Goal: Task Accomplishment & Management: Manage account settings

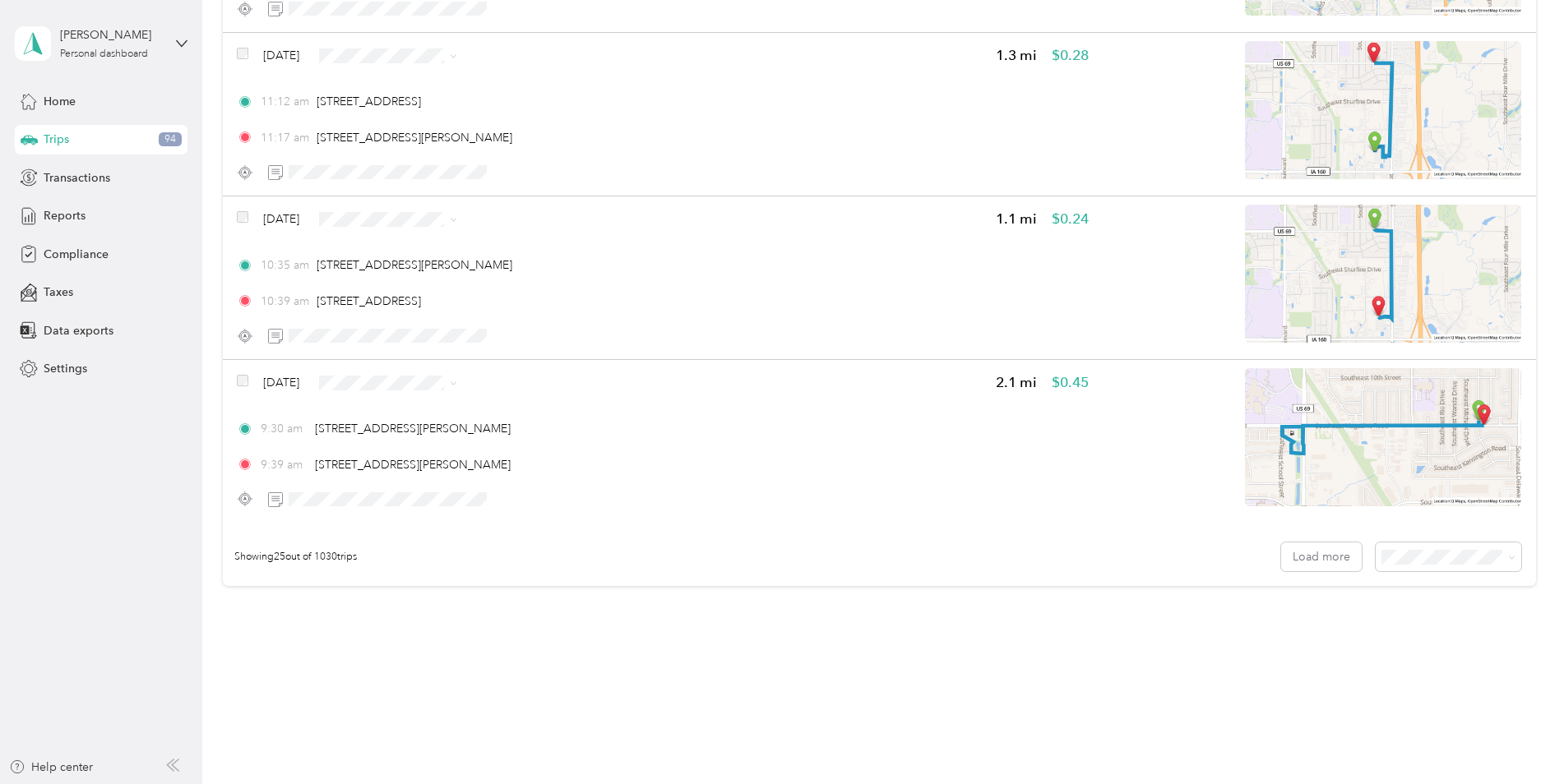
scroll to position [3826, 0]
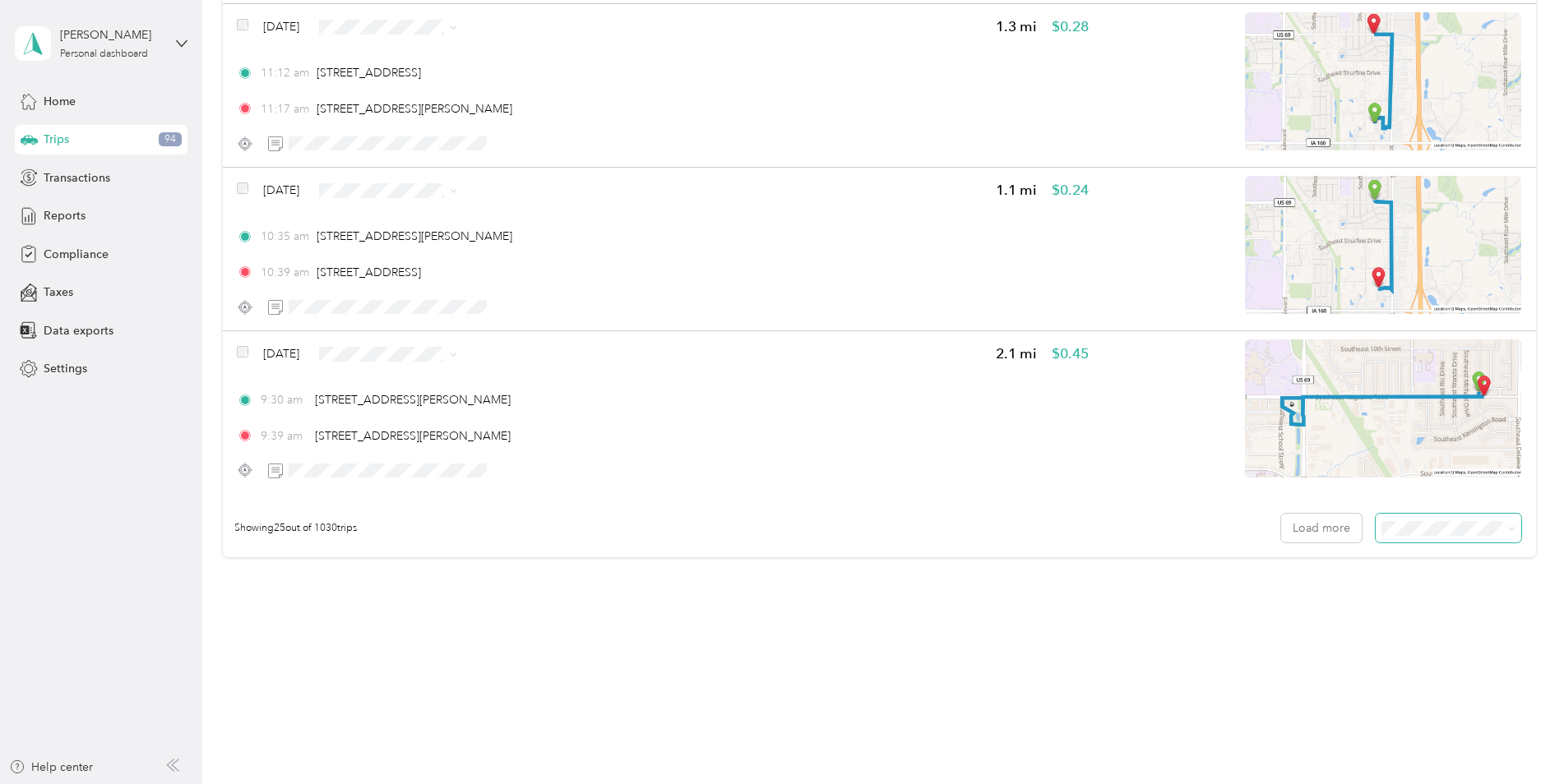
click at [1499, 517] on span at bounding box center [1447, 528] width 145 height 29
click at [1508, 533] on span at bounding box center [1512, 528] width 7 height 14
click at [1508, 526] on icon at bounding box center [1512, 529] width 7 height 7
click at [1426, 617] on li "100 per load" at bounding box center [1443, 616] width 145 height 29
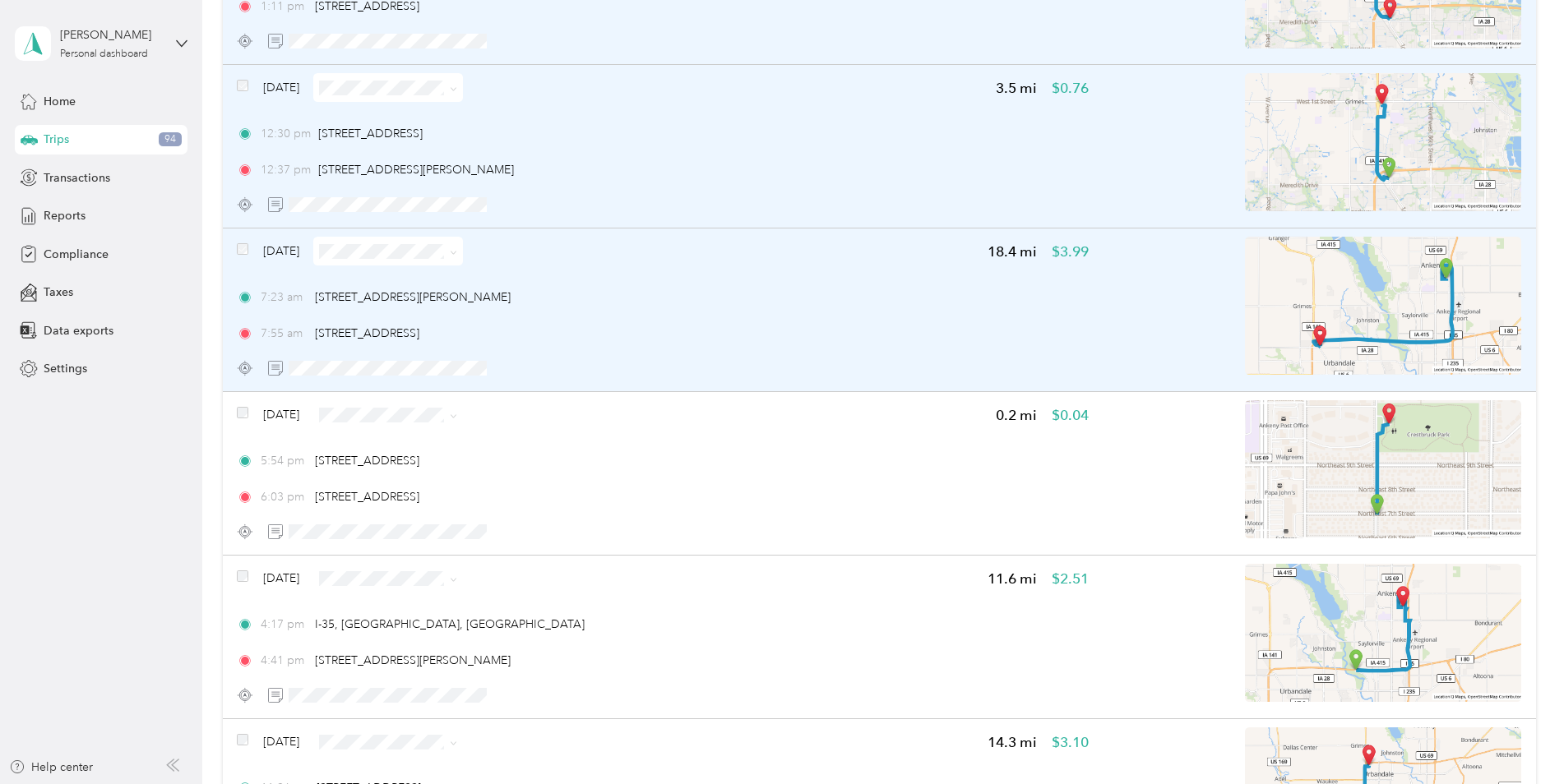
scroll to position [411, 0]
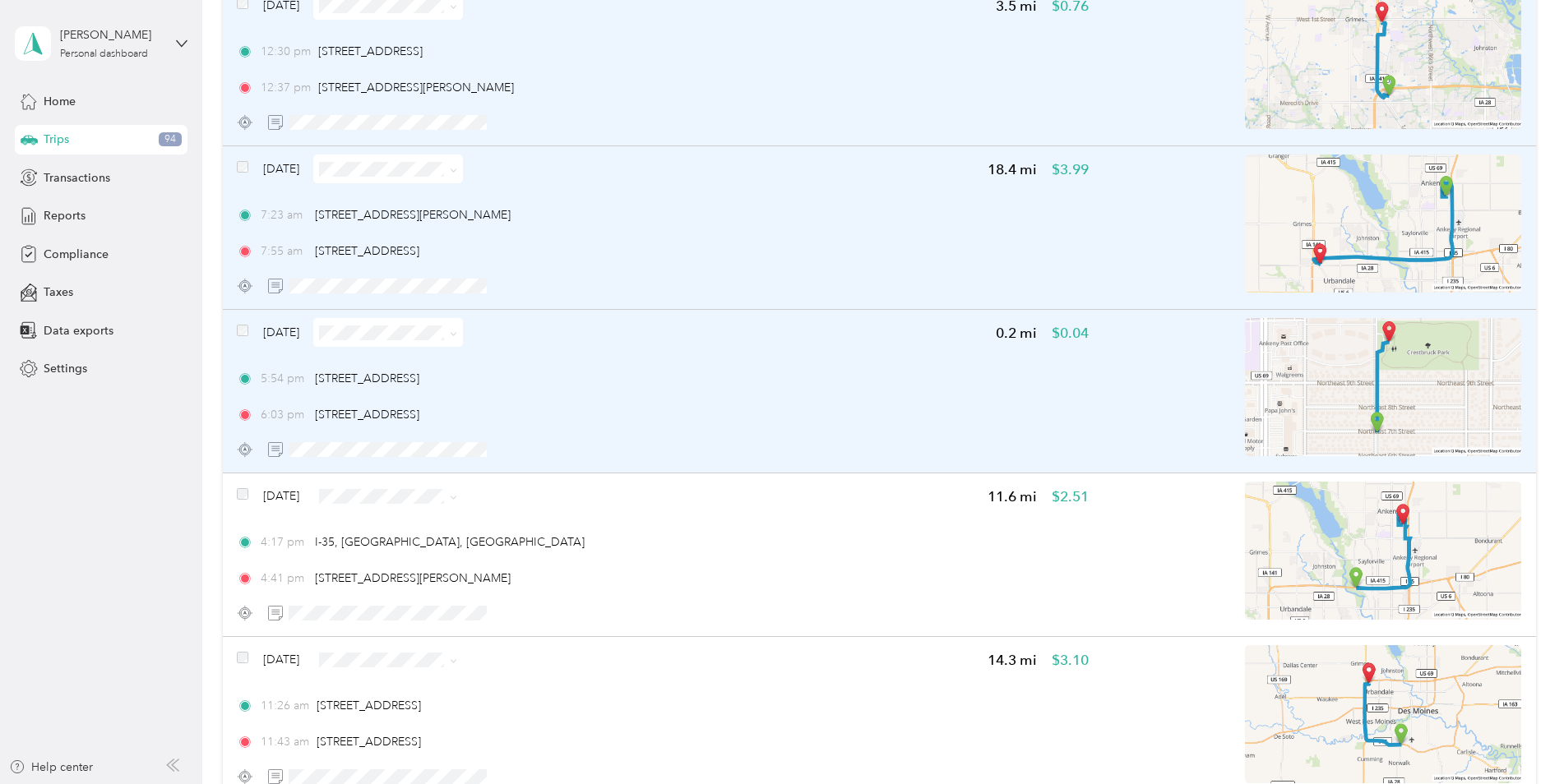
click at [242, 338] on span at bounding box center [242, 332] width 11 height 17
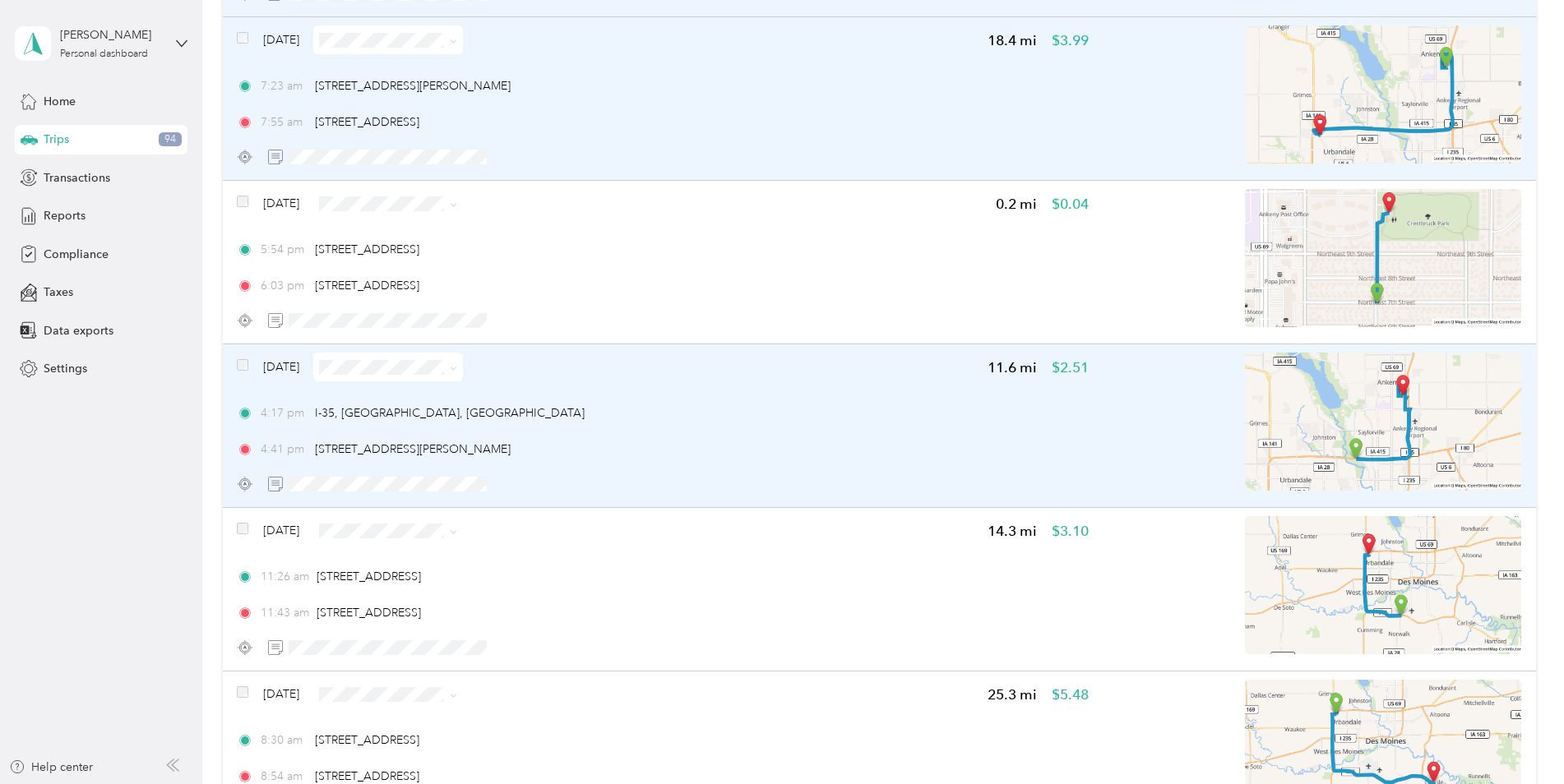
scroll to position [575, 0]
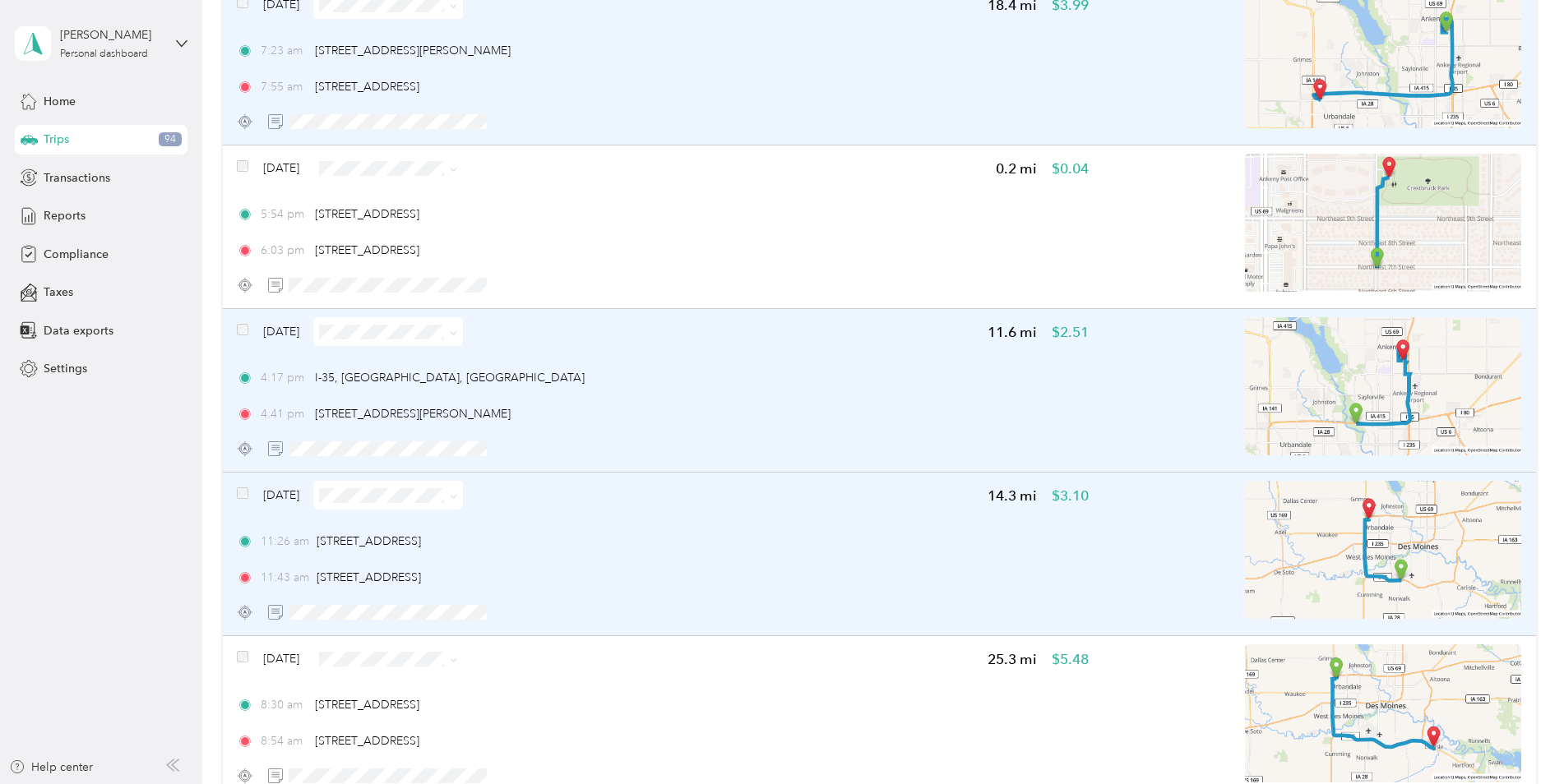
click at [242, 486] on span at bounding box center [242, 495] width 11 height 17
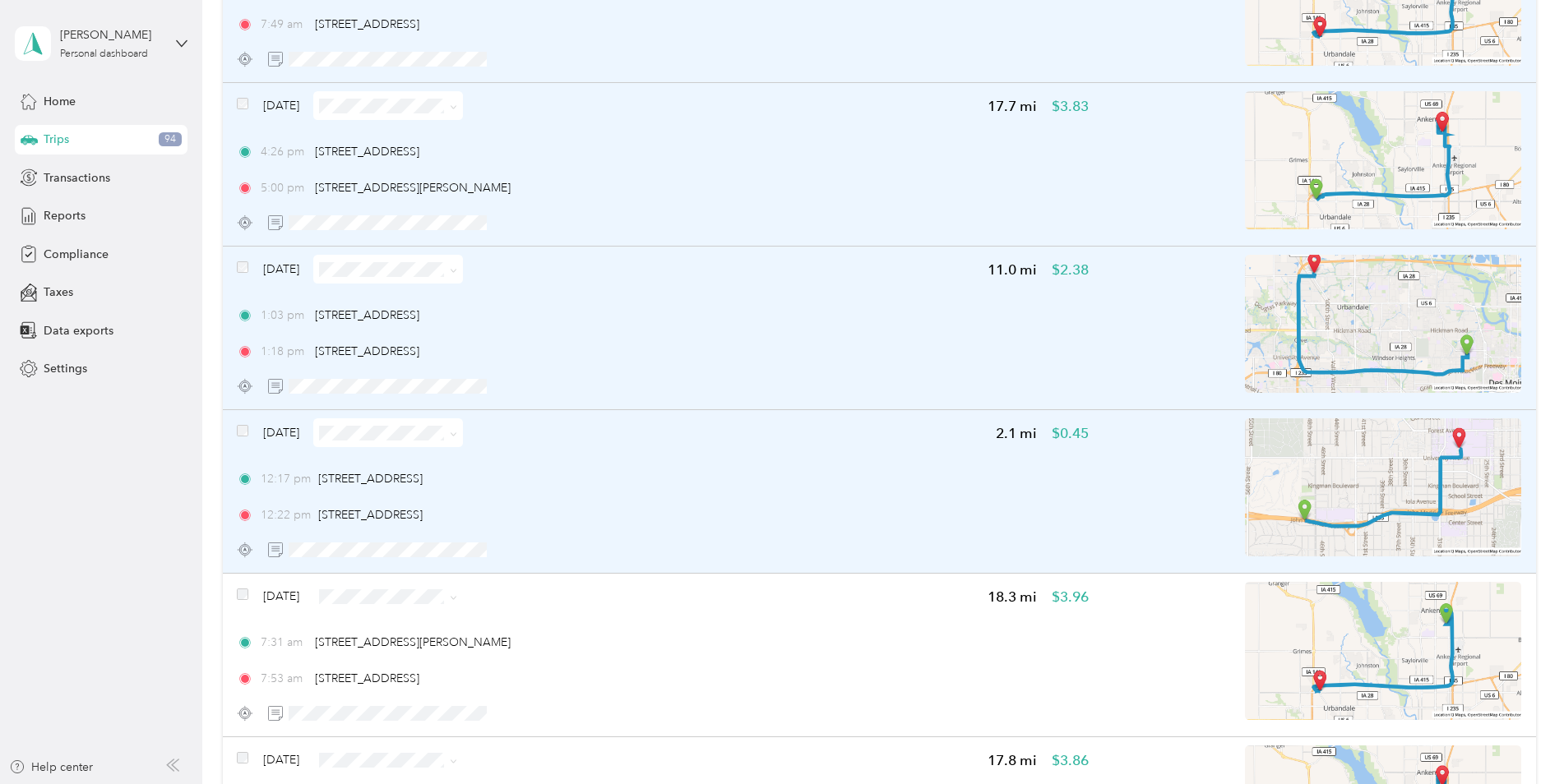
scroll to position [1479, 0]
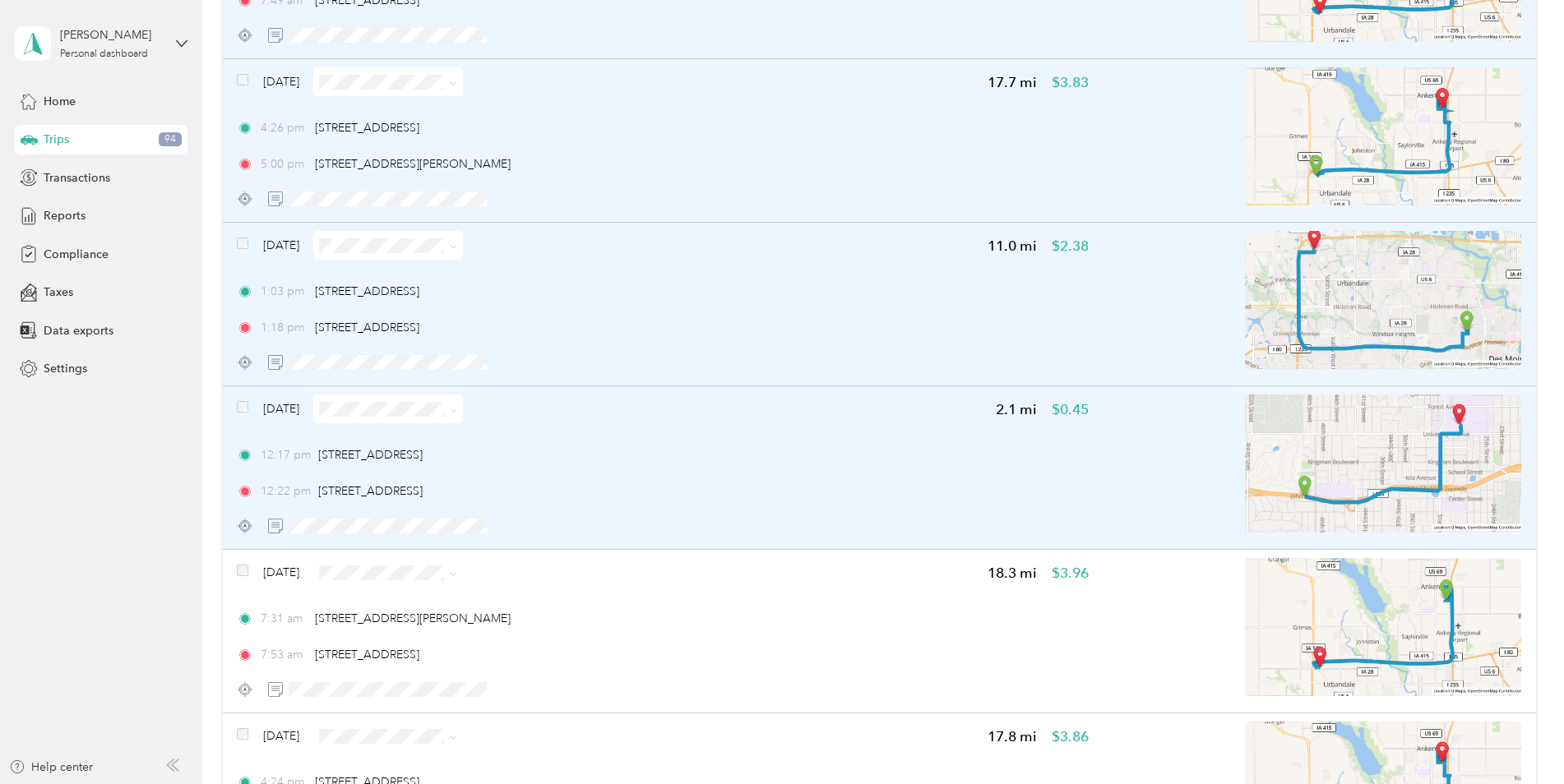
click at [245, 400] on span at bounding box center [242, 409] width 11 height 17
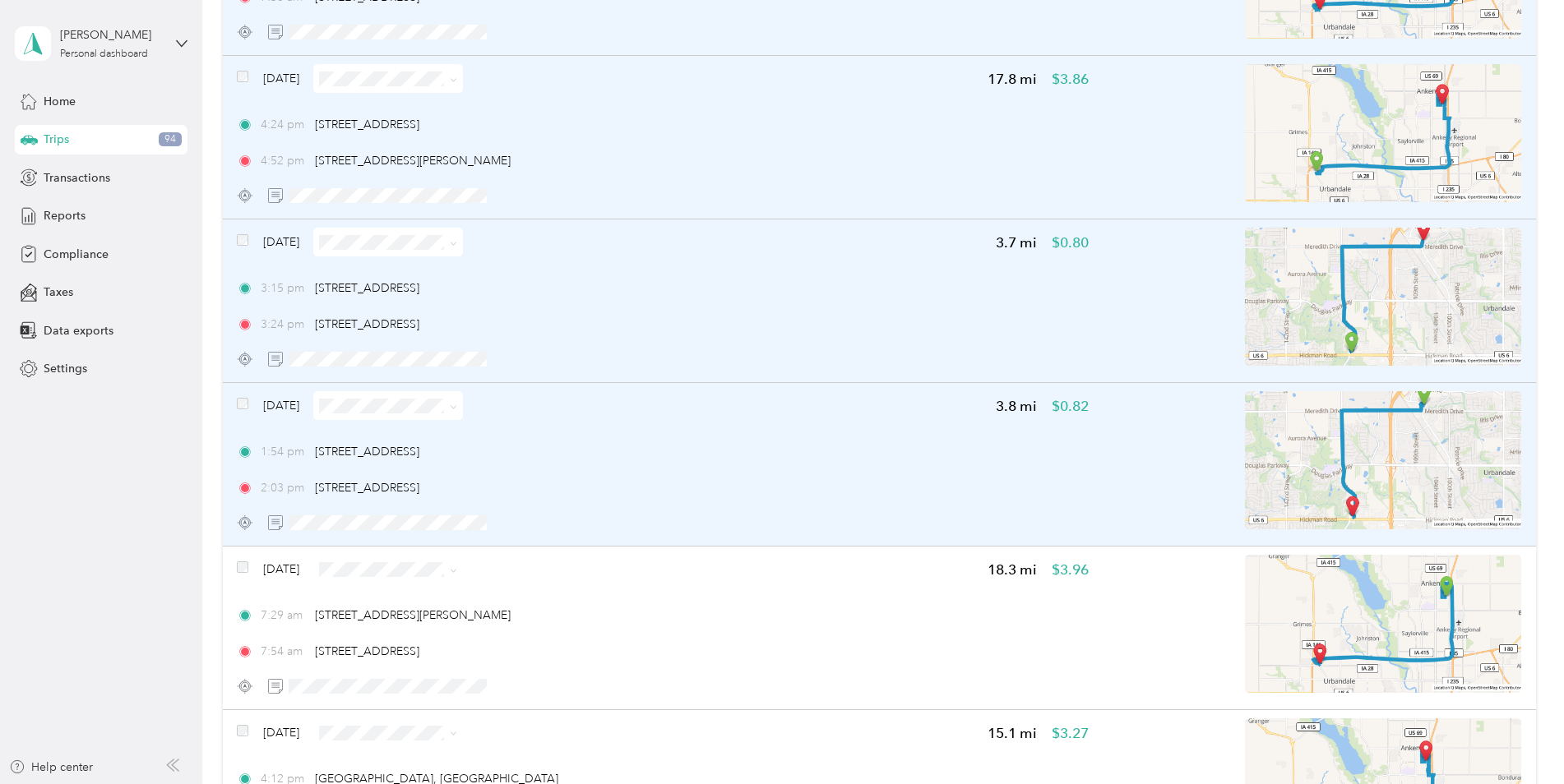
scroll to position [2219, 0]
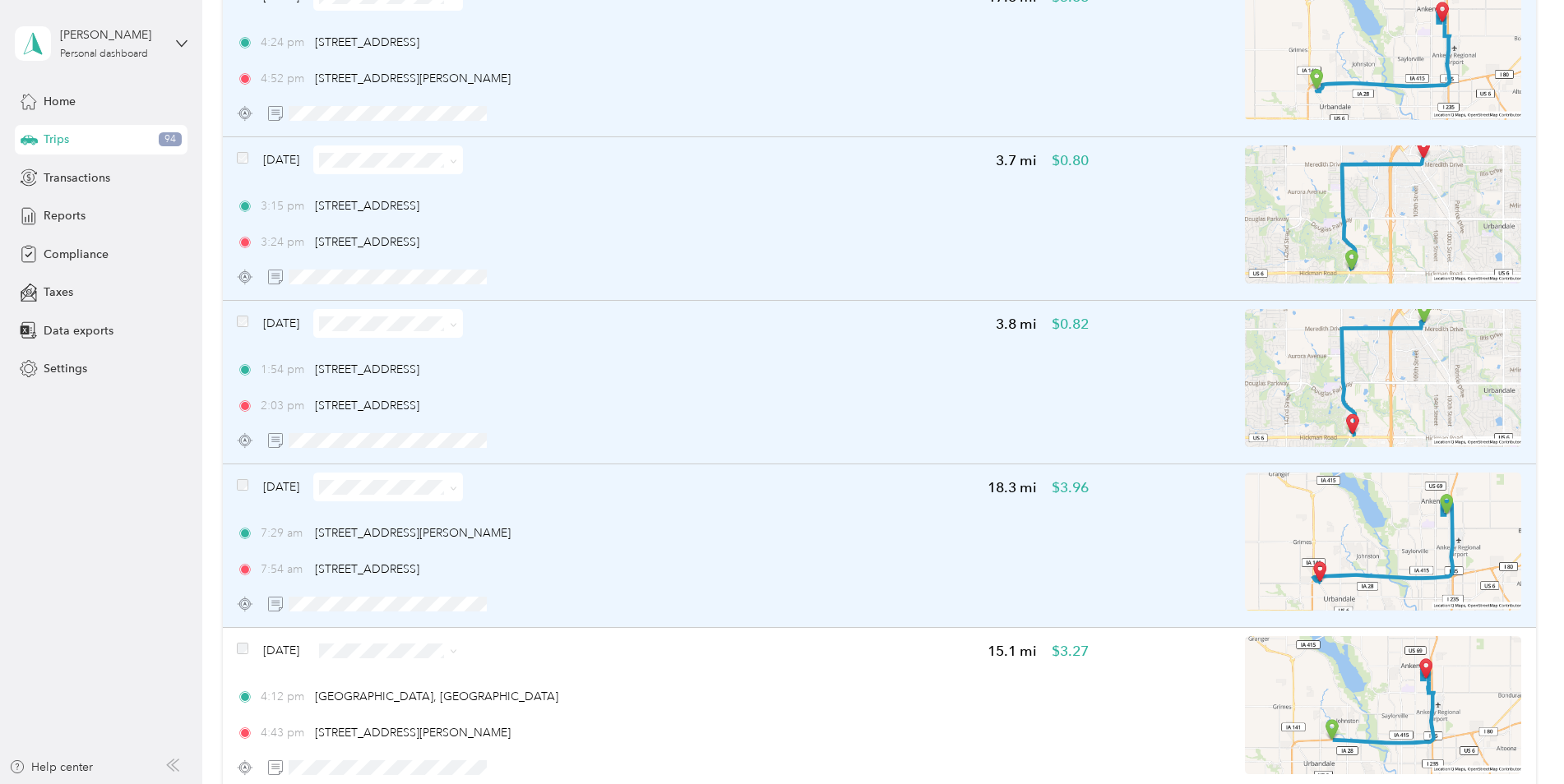
click at [241, 478] on span at bounding box center [242, 486] width 11 height 17
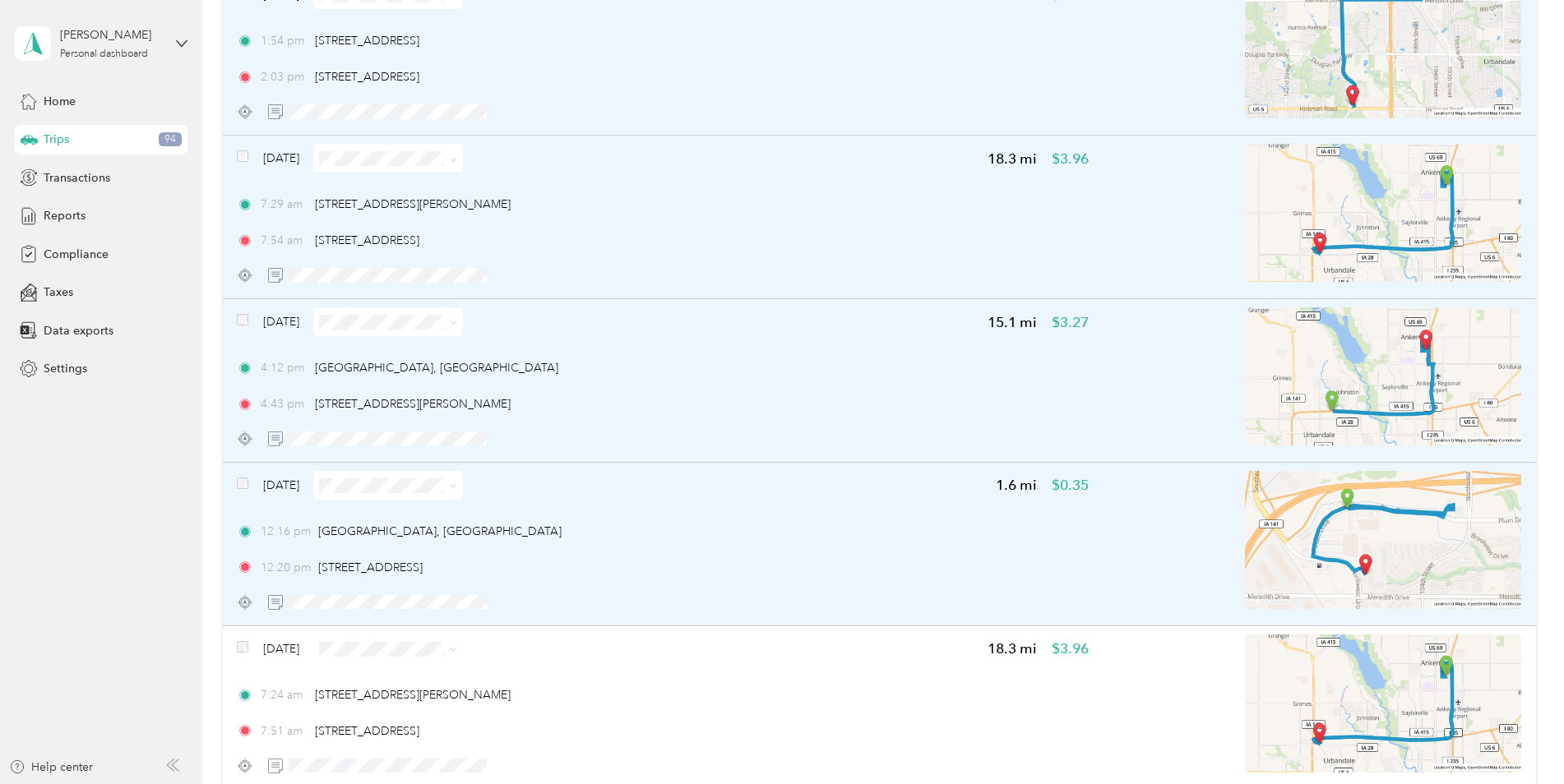
scroll to position [2712, 0]
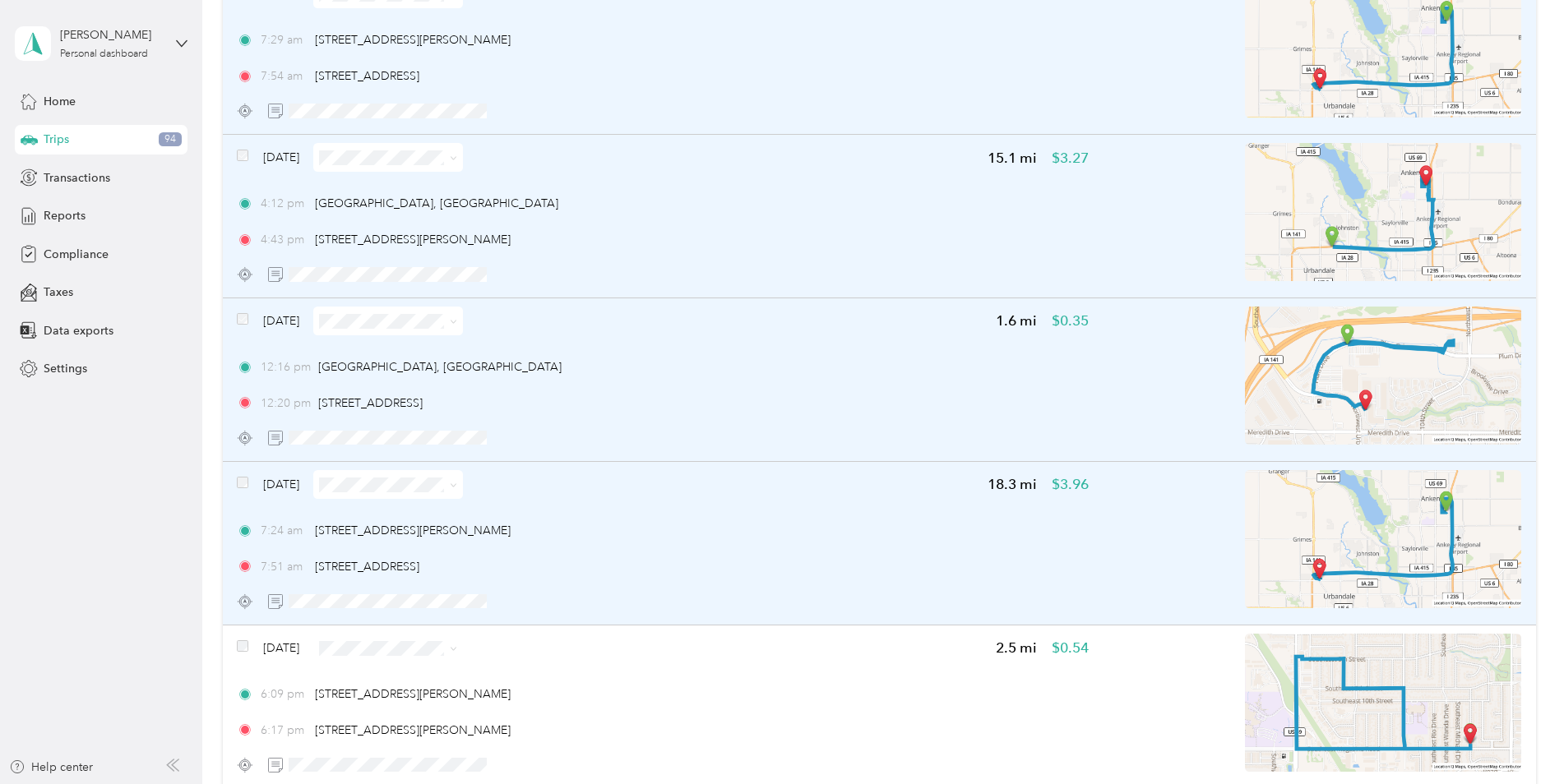
click at [249, 486] on div "[DATE]" at bounding box center [350, 484] width 227 height 29
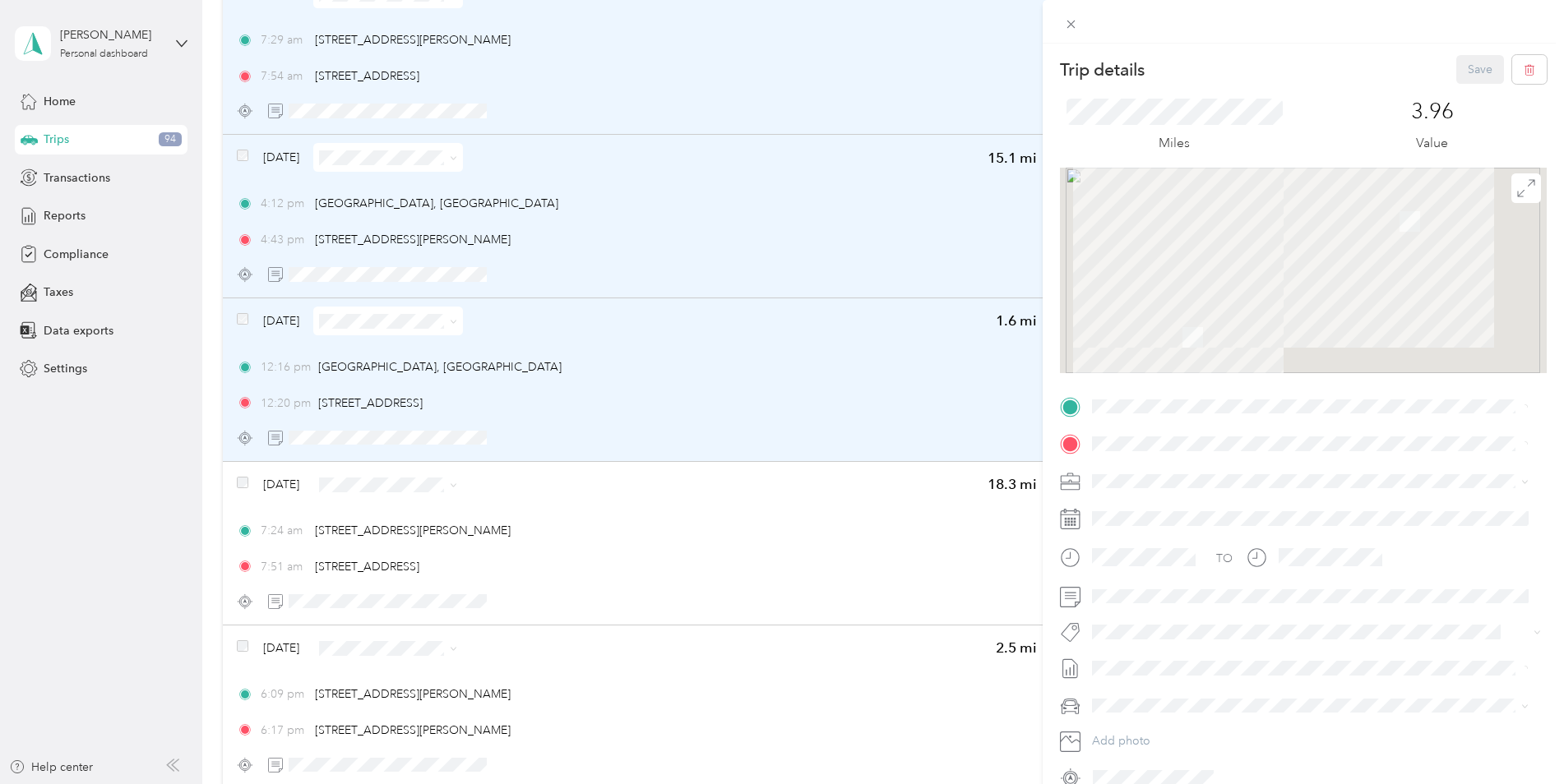
drag, startPoint x: 243, startPoint y: 481, endPoint x: 252, endPoint y: 491, distance: 13.5
click at [242, 481] on div "Trip details Save This trip cannot be edited because it is either under review,…" at bounding box center [782, 392] width 1564 height 784
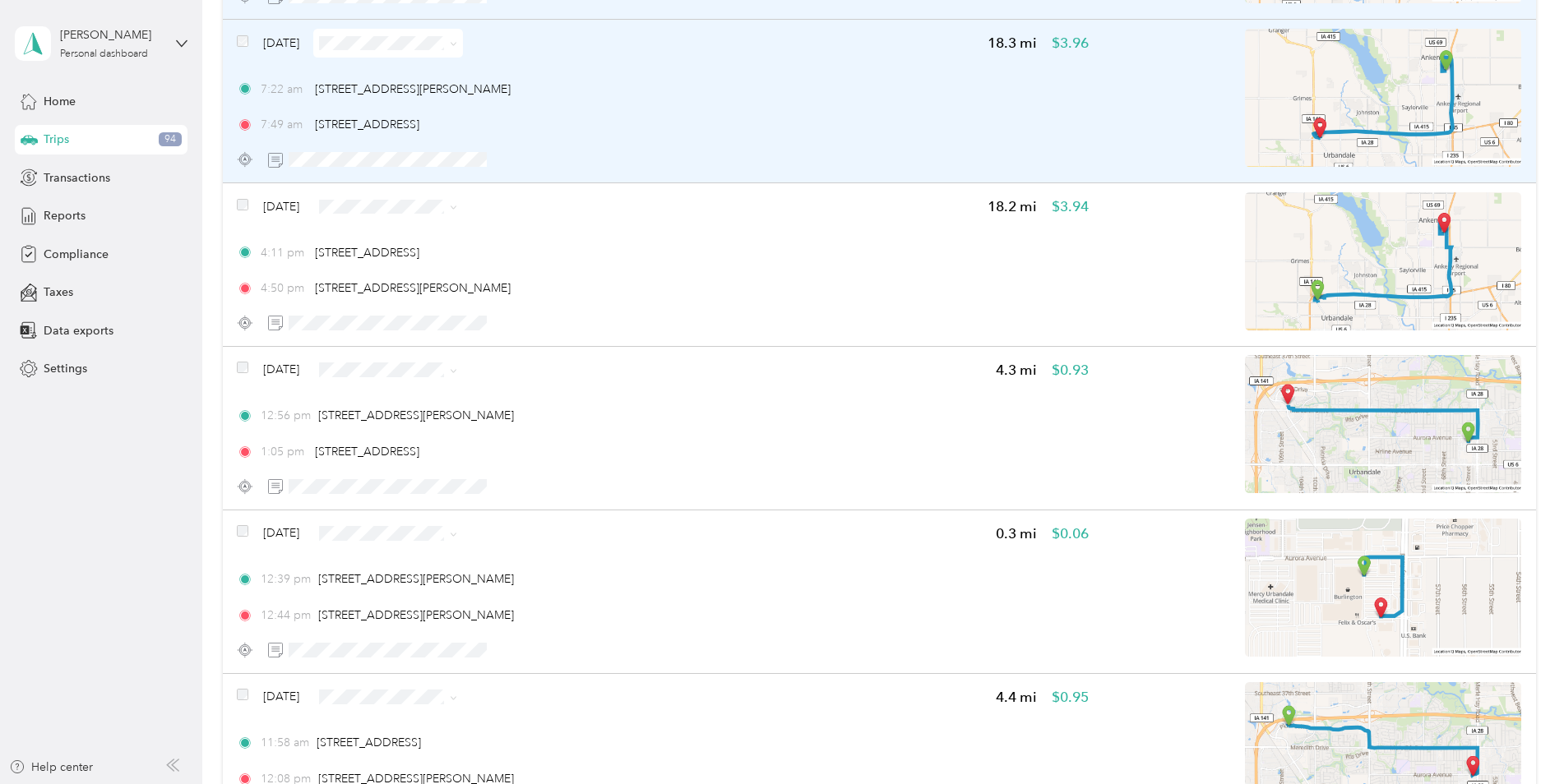
scroll to position [10519, 0]
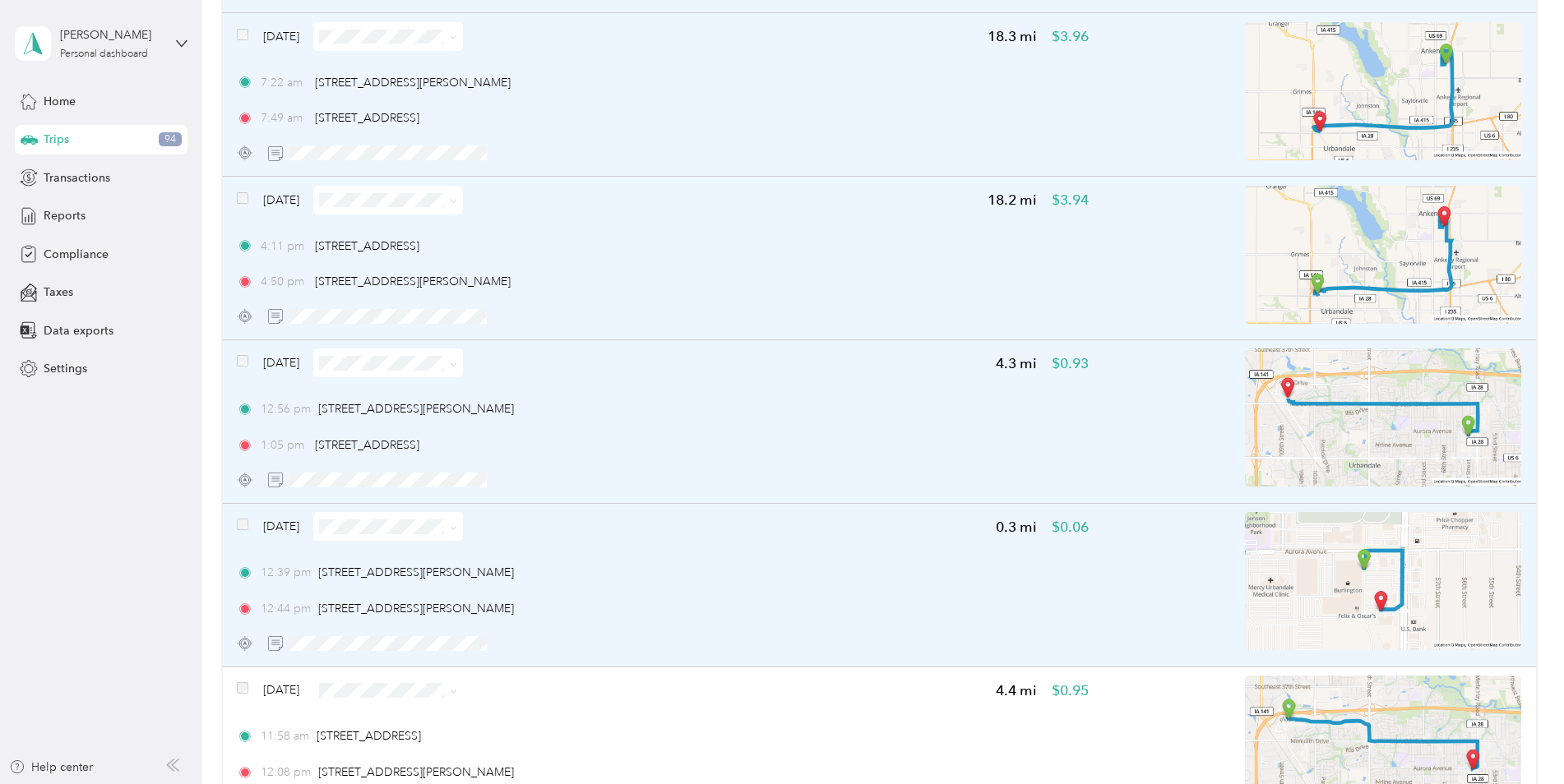
click at [297, 571] on span "12:39 pm" at bounding box center [285, 573] width 51 height 17
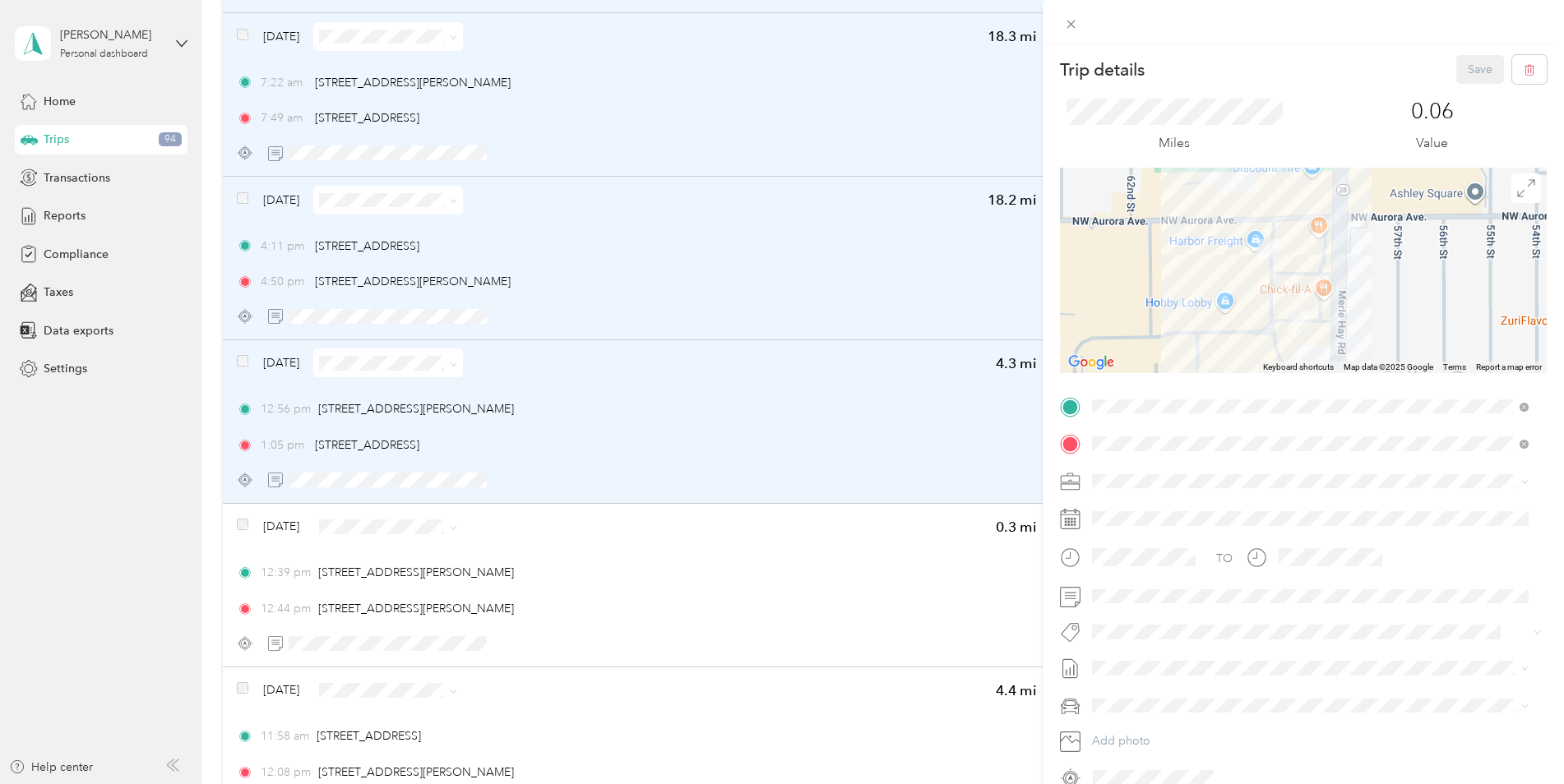
click at [240, 524] on div "Trip details Save This trip cannot be edited because it is either under review,…" at bounding box center [782, 392] width 1564 height 784
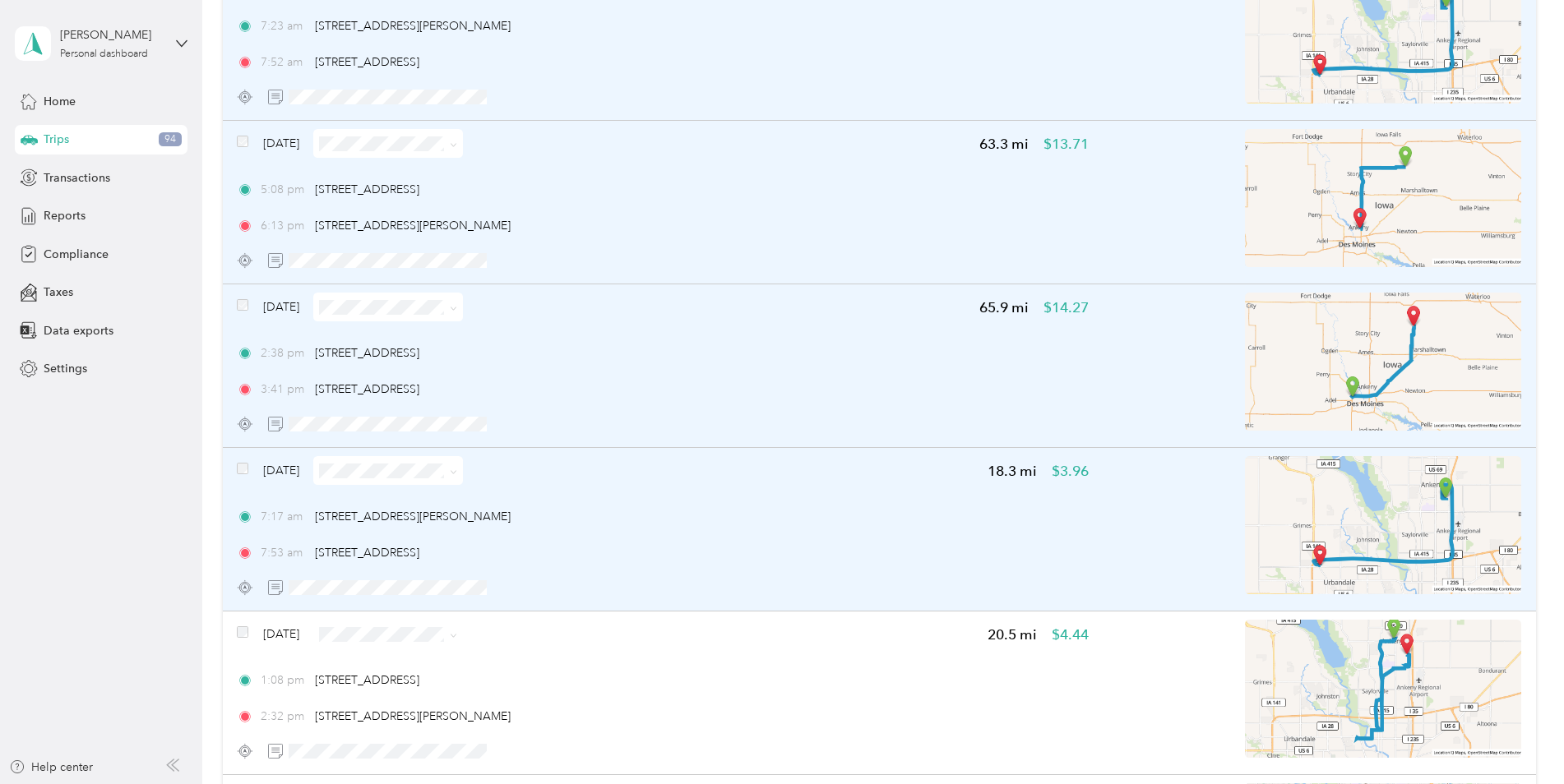
scroll to position [11587, 0]
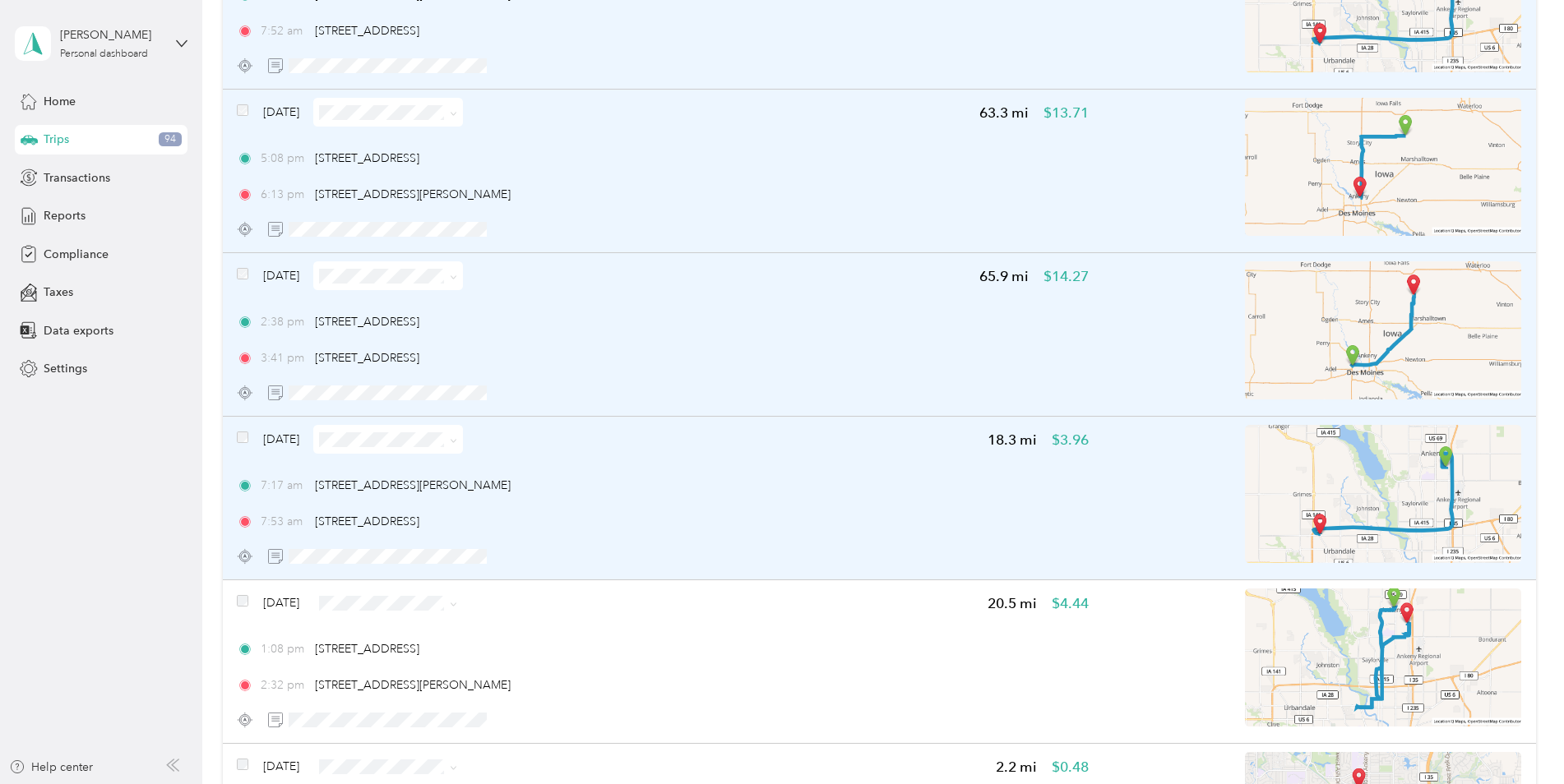
click at [252, 440] on div "[DATE]" at bounding box center [350, 439] width 227 height 29
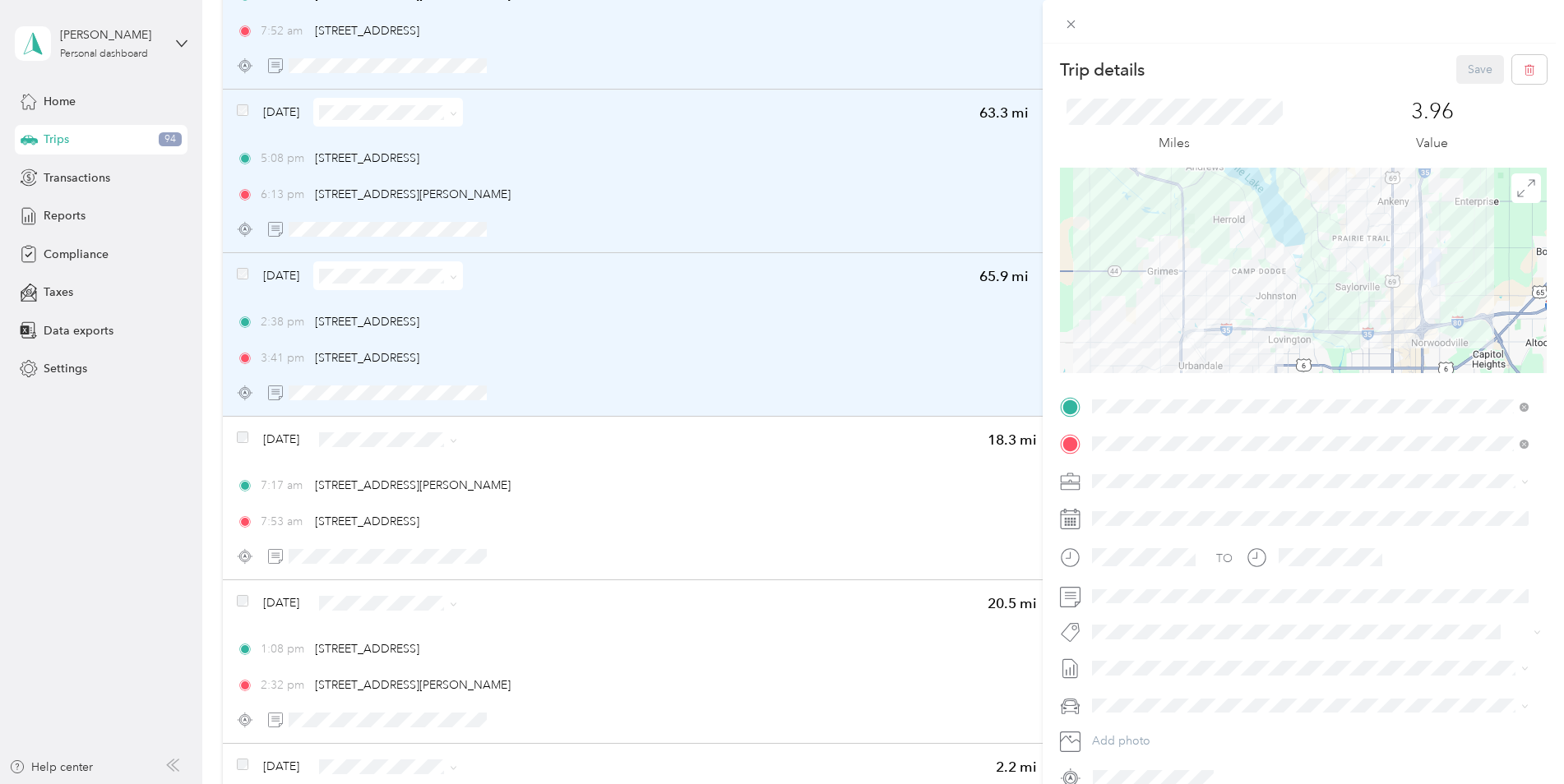
click at [242, 437] on div "Trip details Save This trip cannot be edited because it is either under review,…" at bounding box center [782, 392] width 1564 height 784
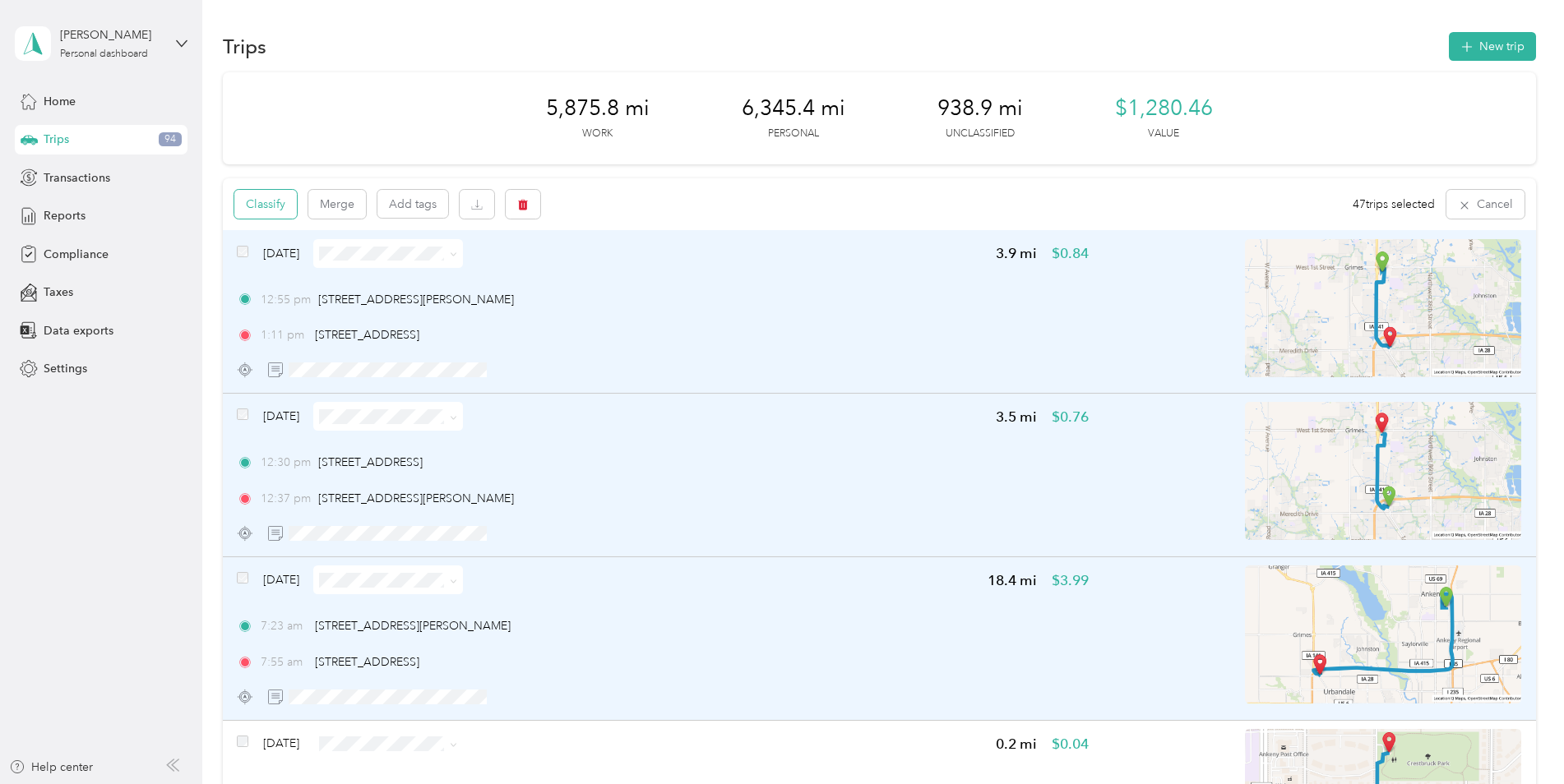
click at [270, 204] on button "Classify" at bounding box center [265, 204] width 63 height 29
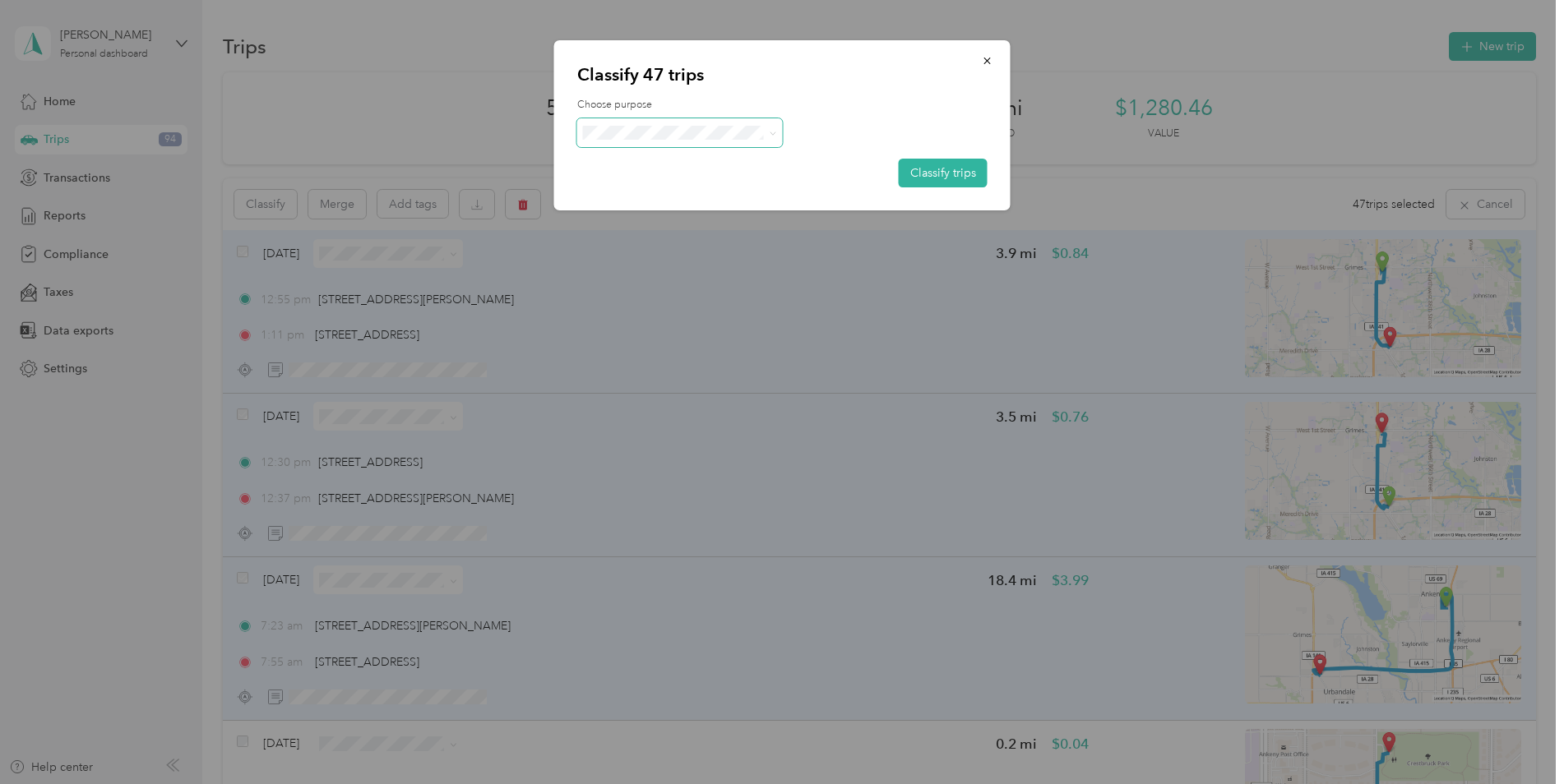
click at [766, 131] on span at bounding box center [769, 133] width 13 height 17
click at [679, 163] on span "Convergint Technologies" at bounding box center [694, 158] width 153 height 17
click at [953, 170] on button "Classify trips" at bounding box center [943, 173] width 89 height 29
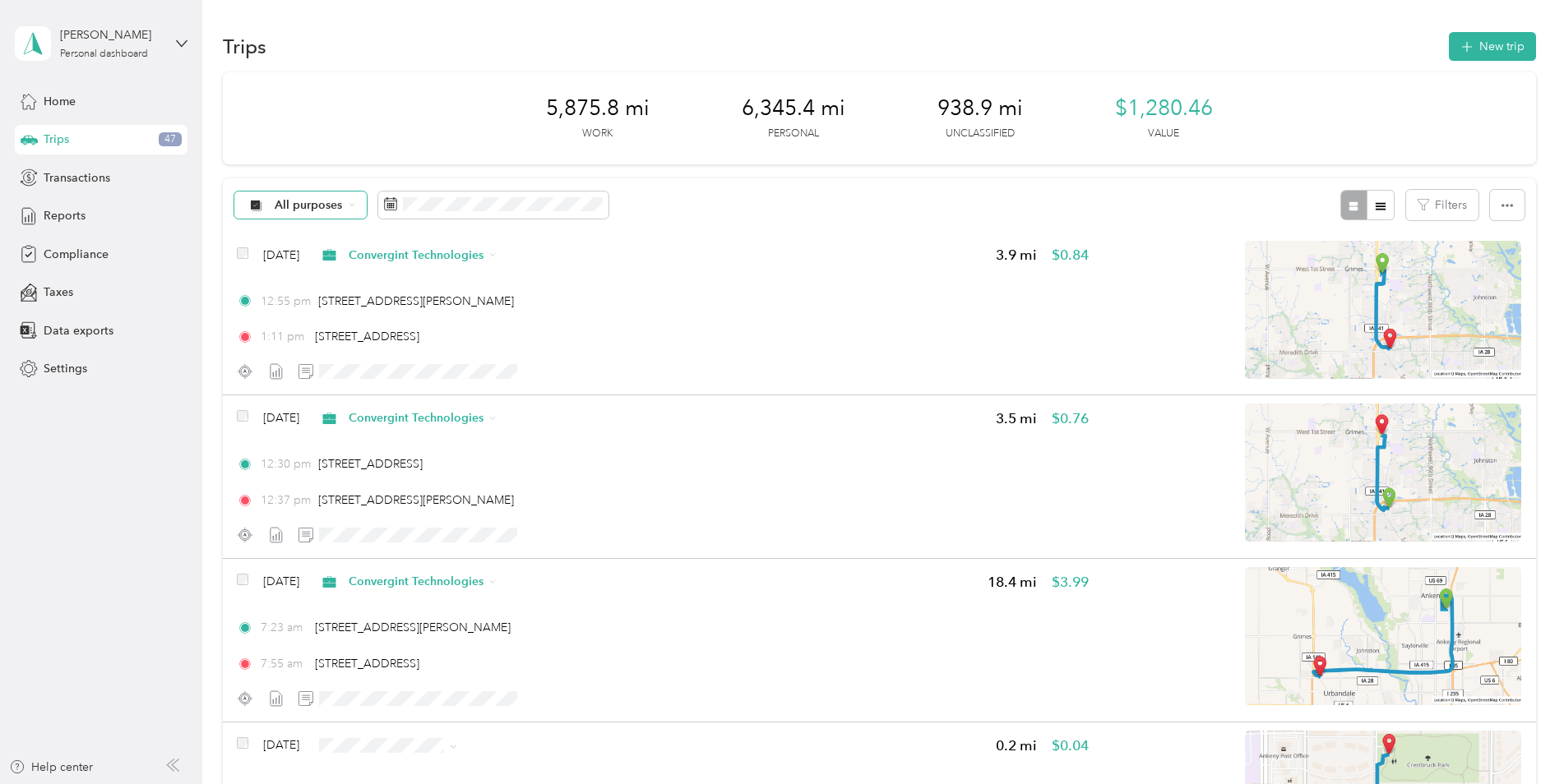
click at [351, 199] on div "All purposes" at bounding box center [300, 206] width 133 height 28
click at [330, 257] on span "Unclassified" at bounding box center [342, 263] width 135 height 17
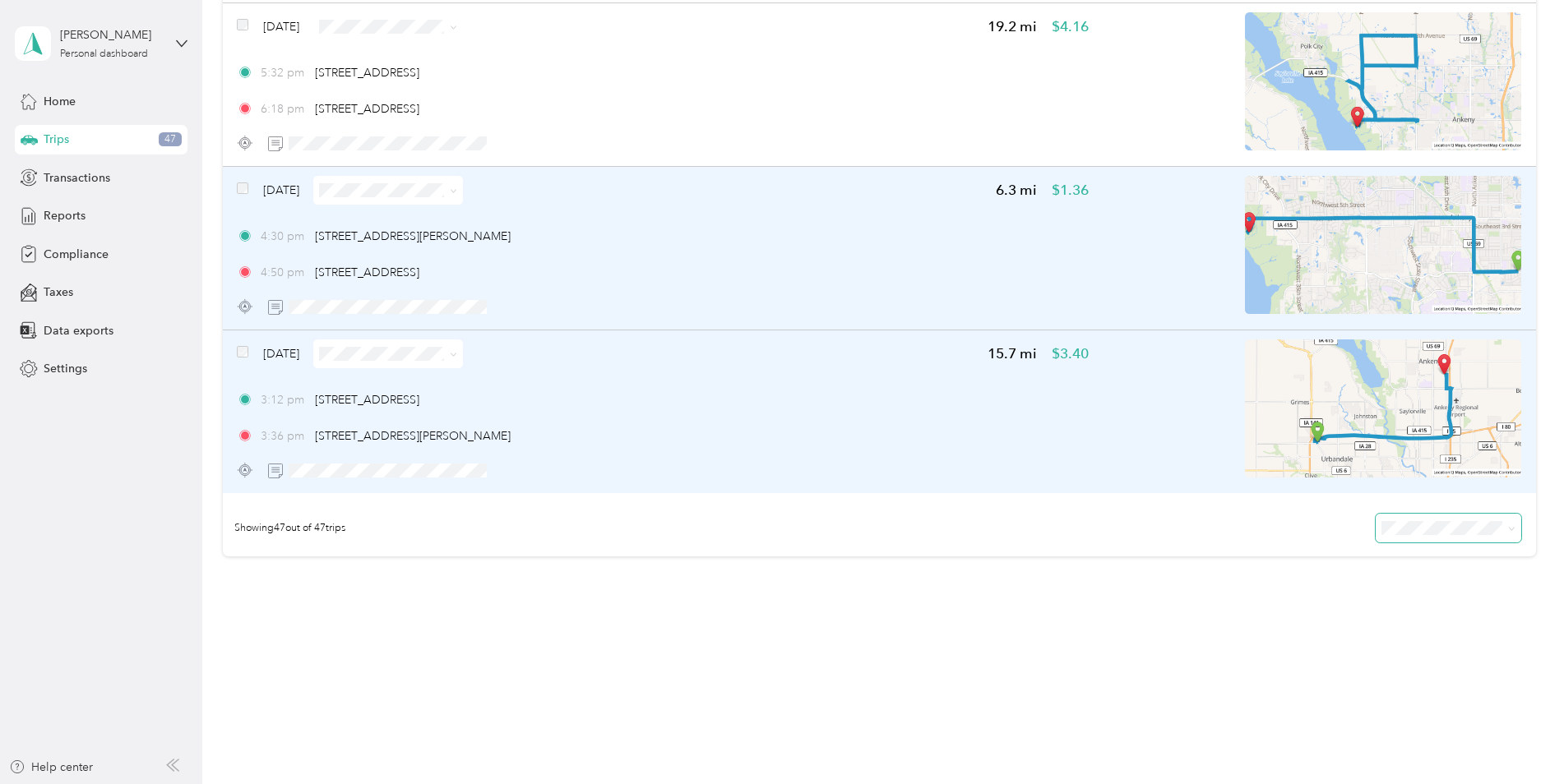
scroll to position [7421, 0]
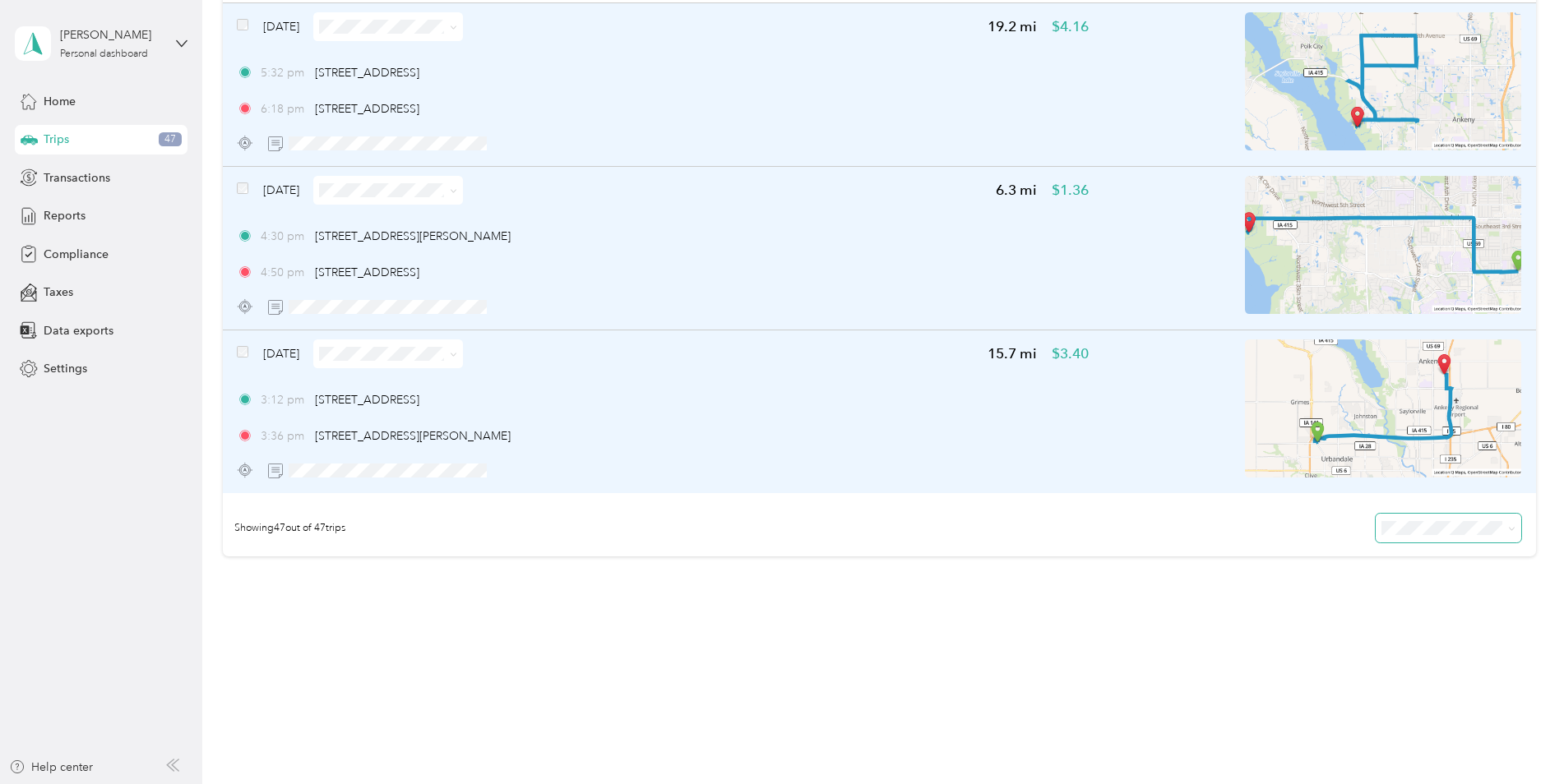
click at [233, 22] on div "[DATE] 19.2 mi $4.16 5:32 pm [STREET_ADDRESS] 6:18 pm [STREET_ADDRESS]" at bounding box center [879, 85] width 1313 height 164
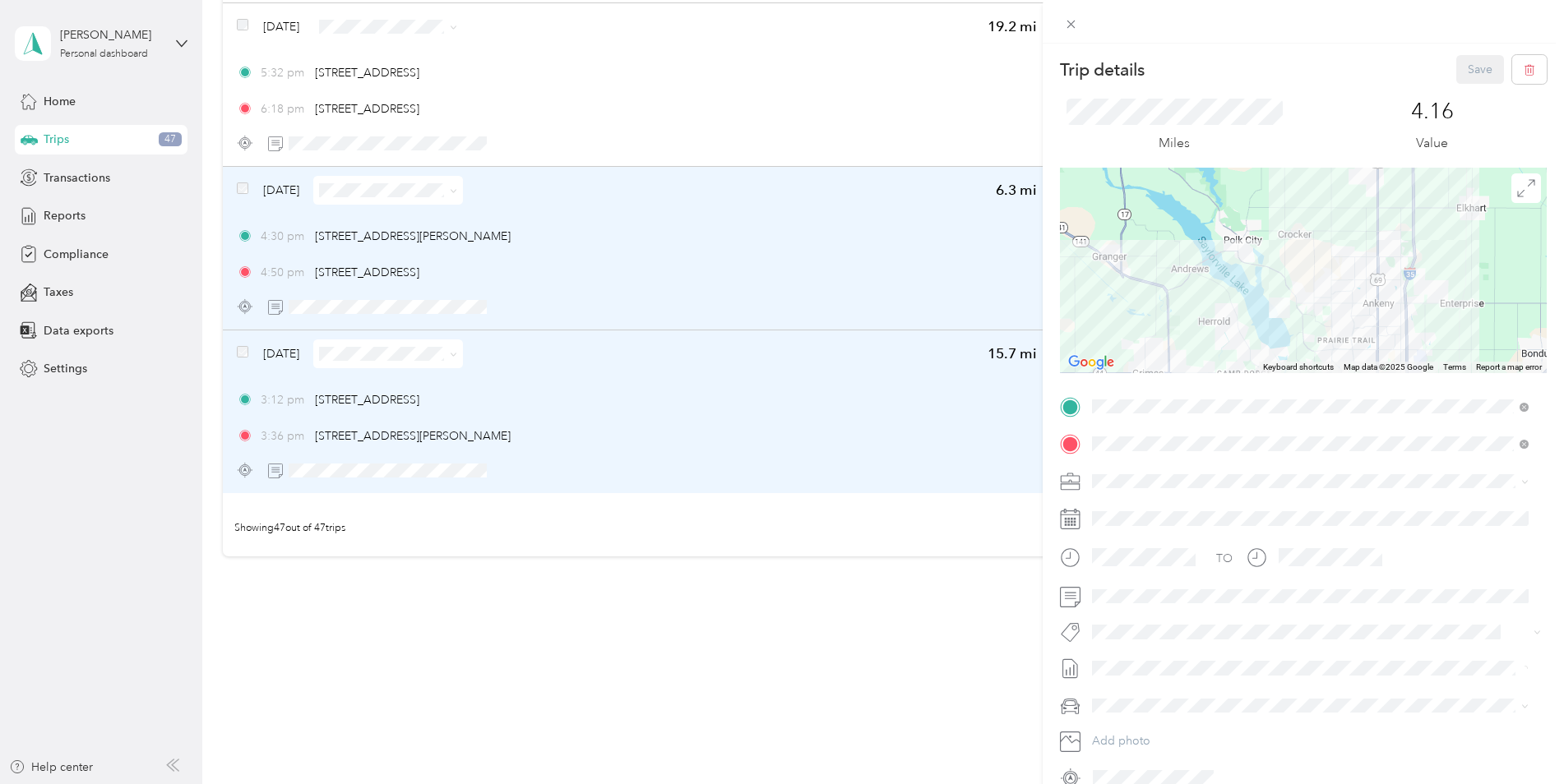
click at [239, 24] on div "Trip details Save This trip cannot be edited because it is either under review,…" at bounding box center [782, 392] width 1564 height 784
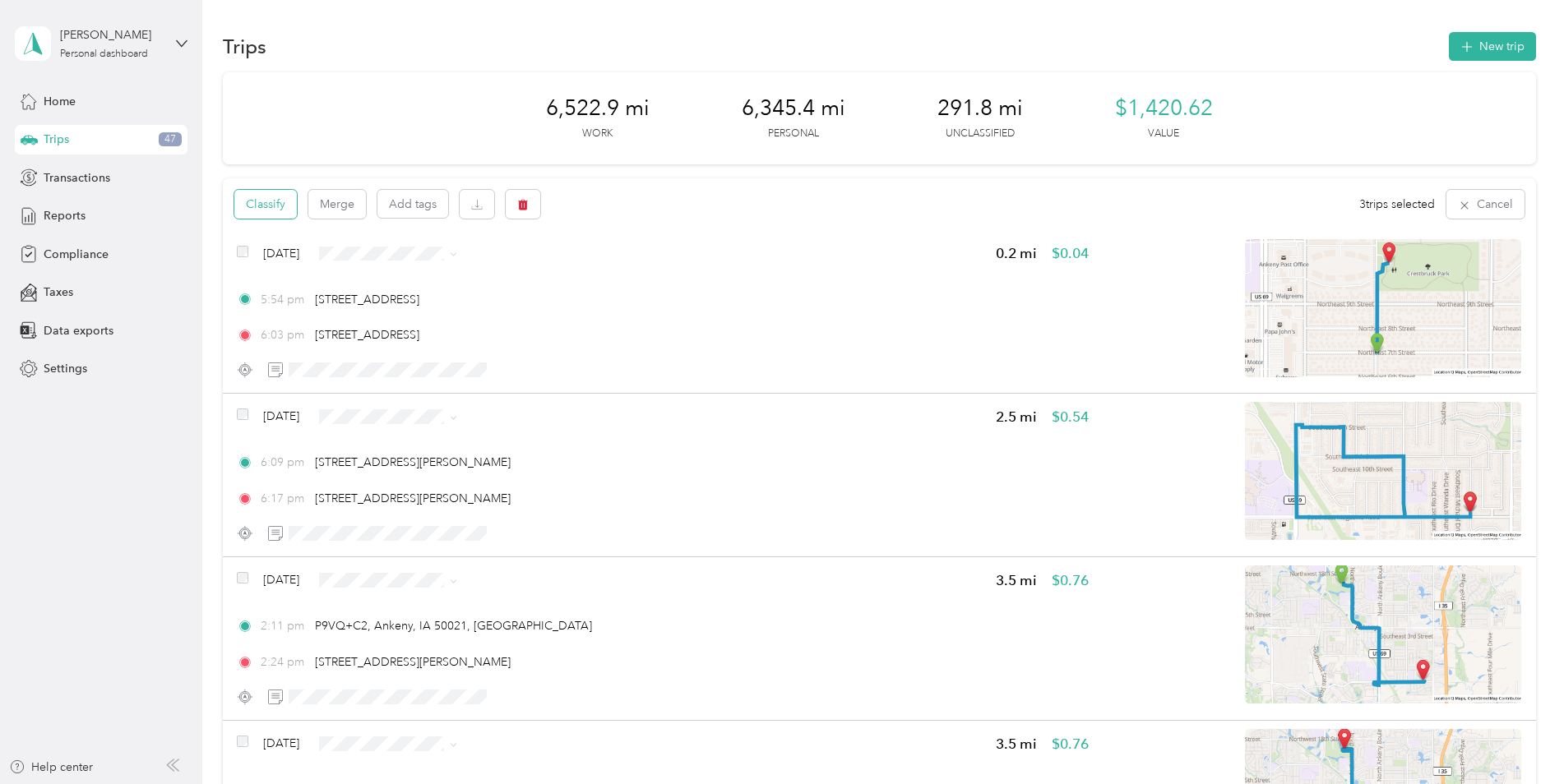
click at [273, 200] on button "Classify" at bounding box center [265, 204] width 63 height 29
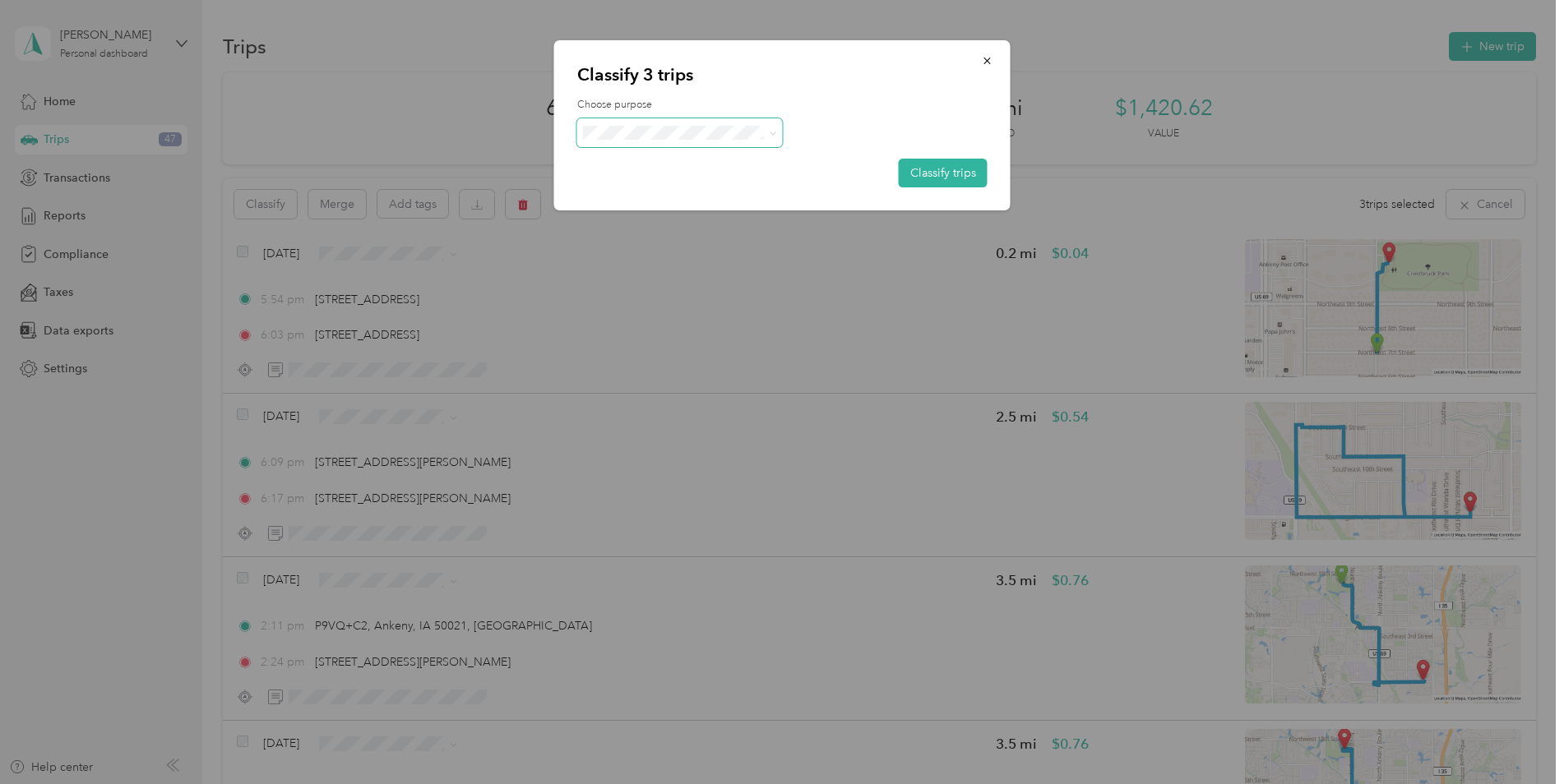
click at [763, 124] on span at bounding box center [769, 133] width 13 height 17
click at [772, 133] on icon at bounding box center [772, 134] width 7 height 7
click at [729, 164] on span "Convergint Technologies" at bounding box center [686, 163] width 137 height 17
drag, startPoint x: 933, startPoint y: 172, endPoint x: 750, endPoint y: 208, distance: 186.5
click at [934, 172] on button "Classify trips" at bounding box center [943, 173] width 89 height 29
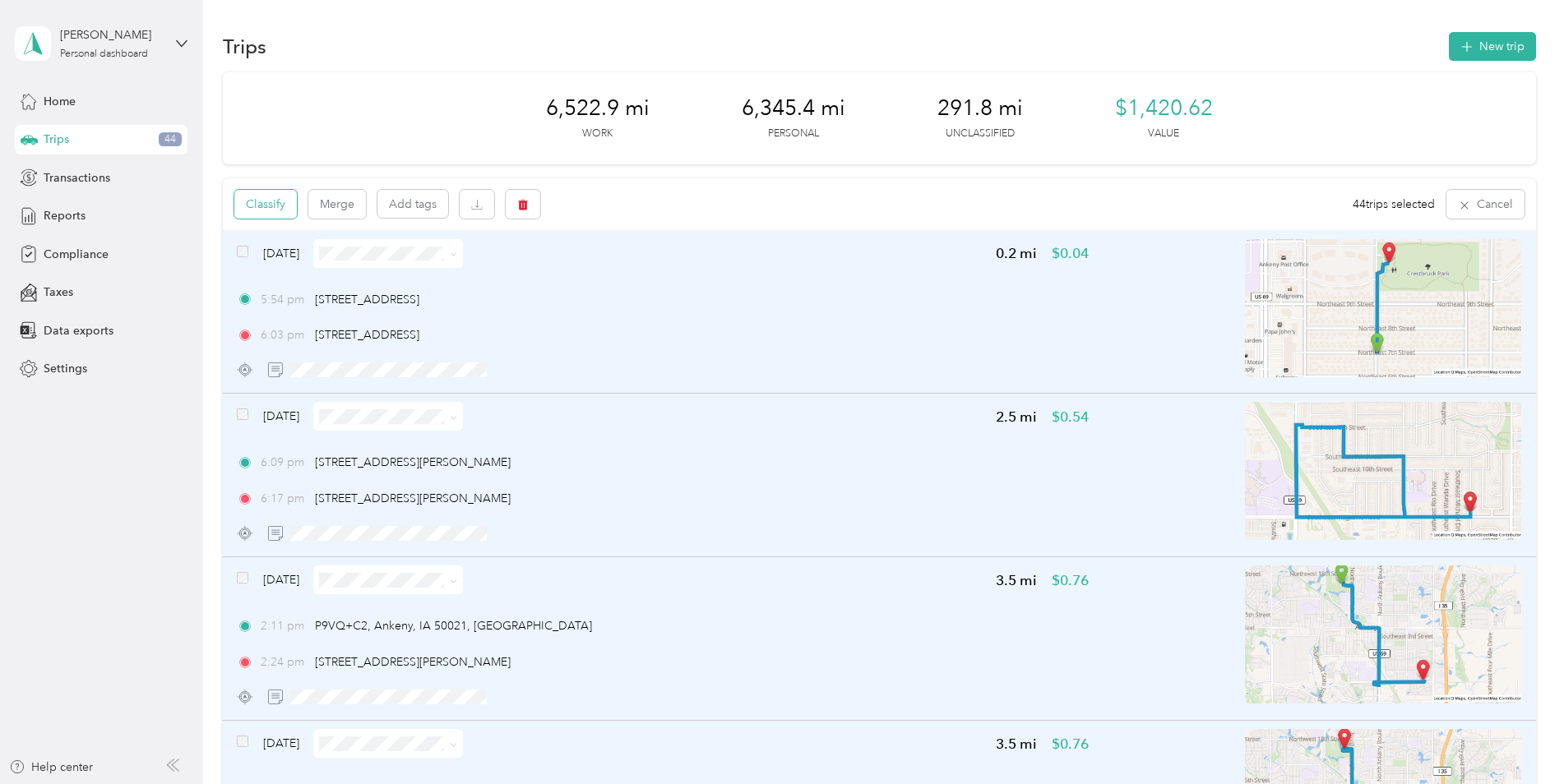
click at [272, 206] on button "Classify" at bounding box center [265, 204] width 63 height 29
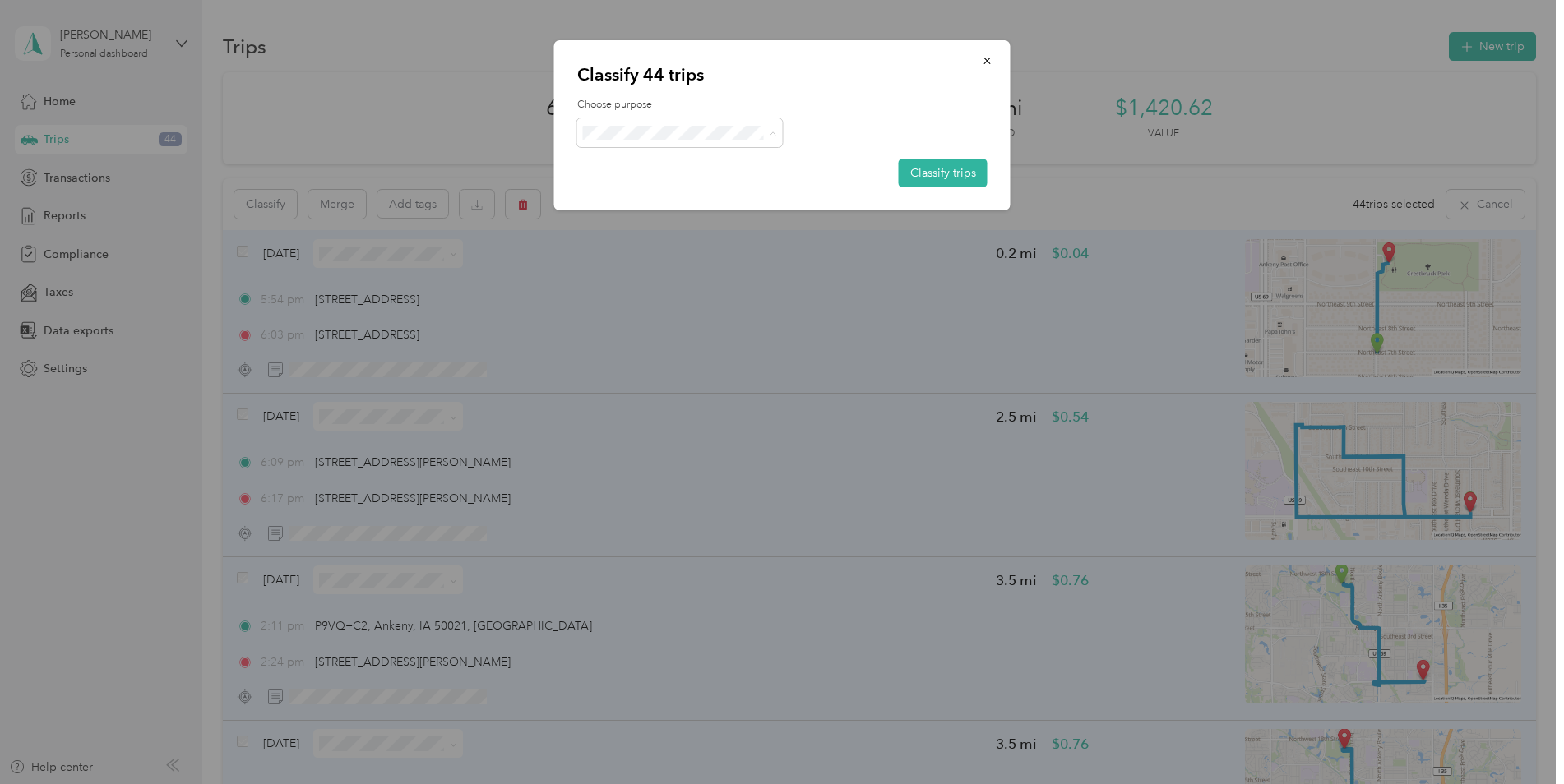
click at [658, 196] on span "Personal" at bounding box center [695, 192] width 155 height 17
click at [957, 167] on button "Classify trips" at bounding box center [943, 173] width 89 height 29
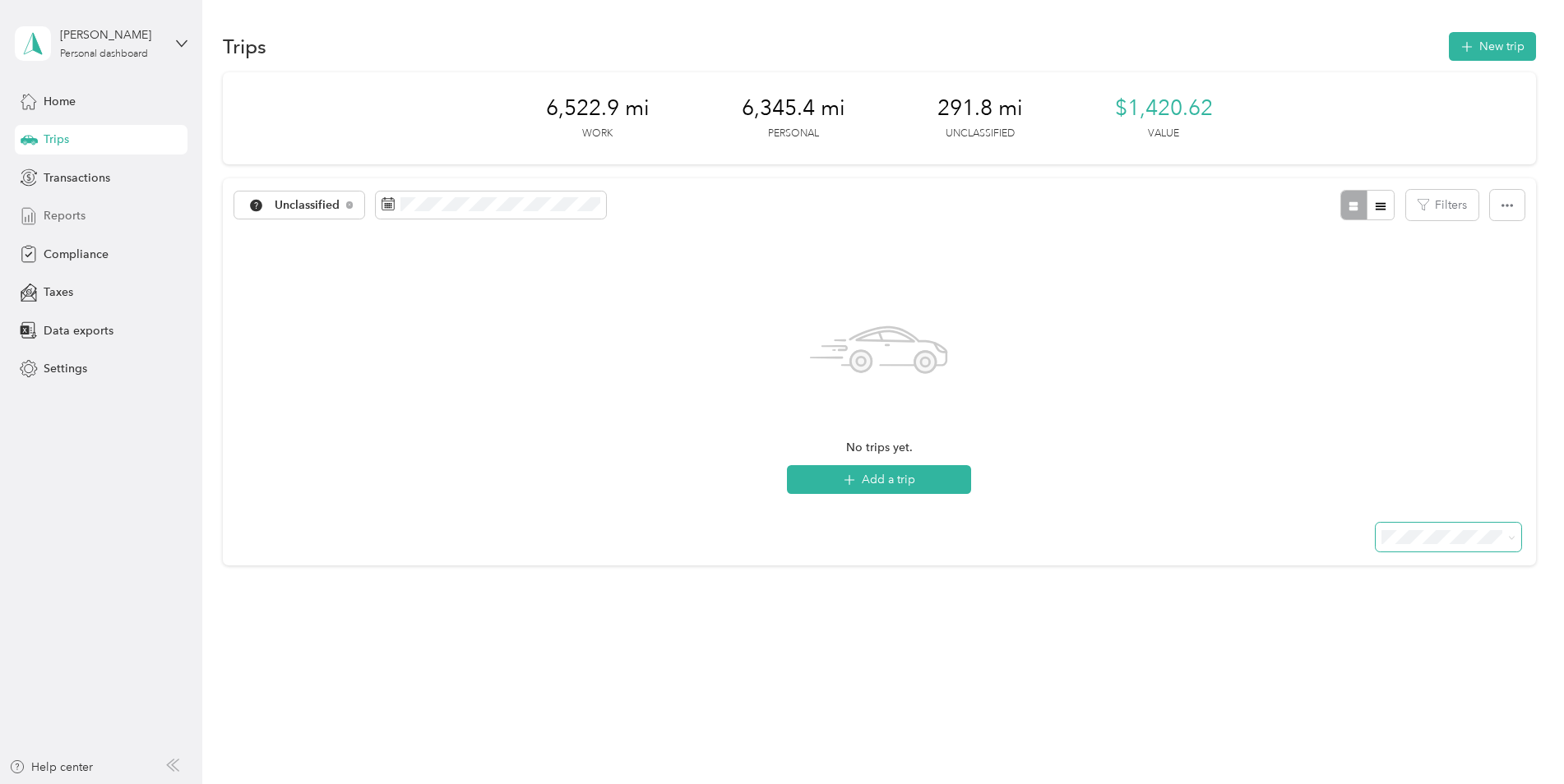
click at [59, 212] on span "Reports" at bounding box center [65, 215] width 42 height 17
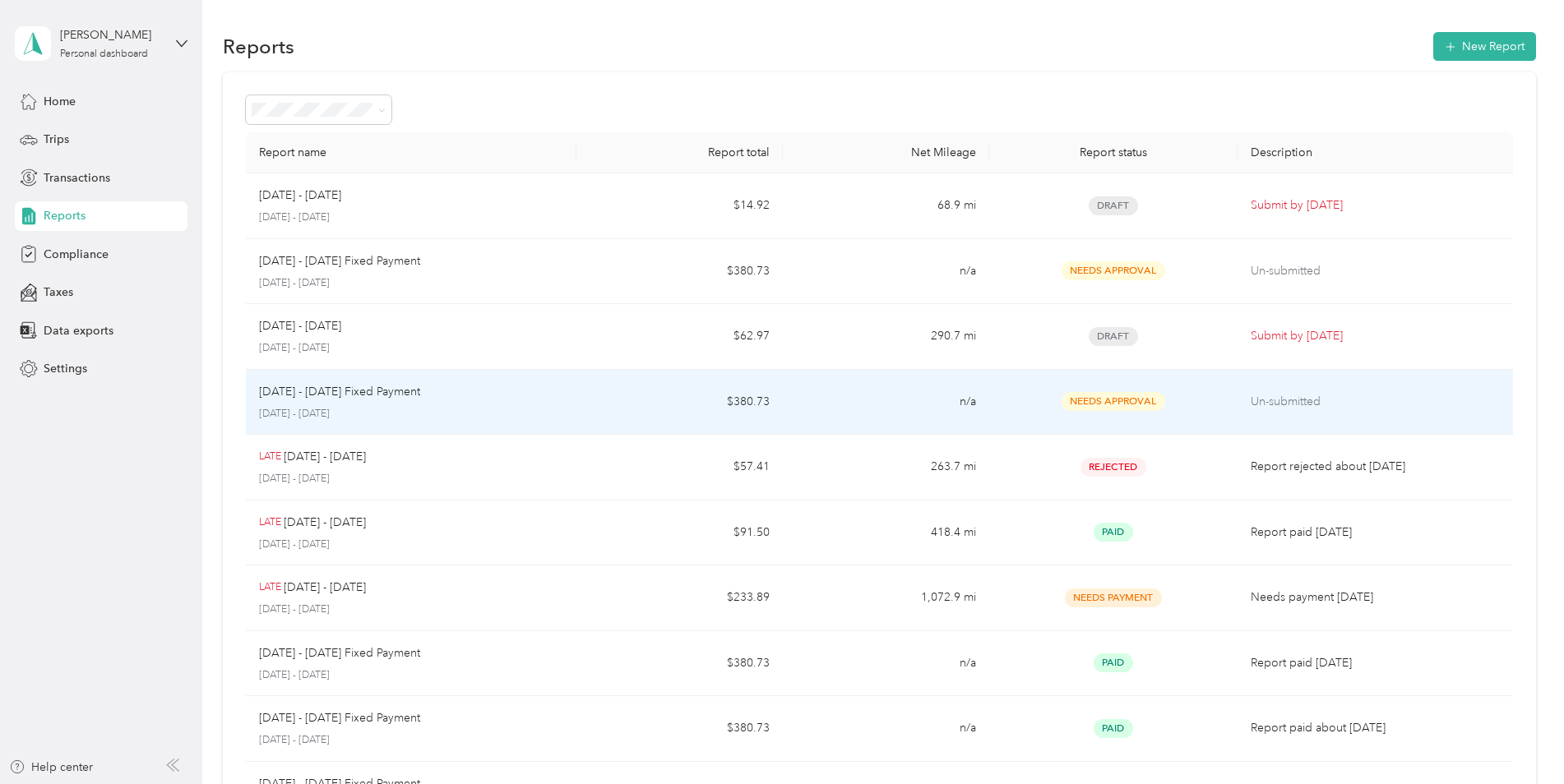
click at [1120, 396] on span "Needs Approval" at bounding box center [1113, 401] width 104 height 19
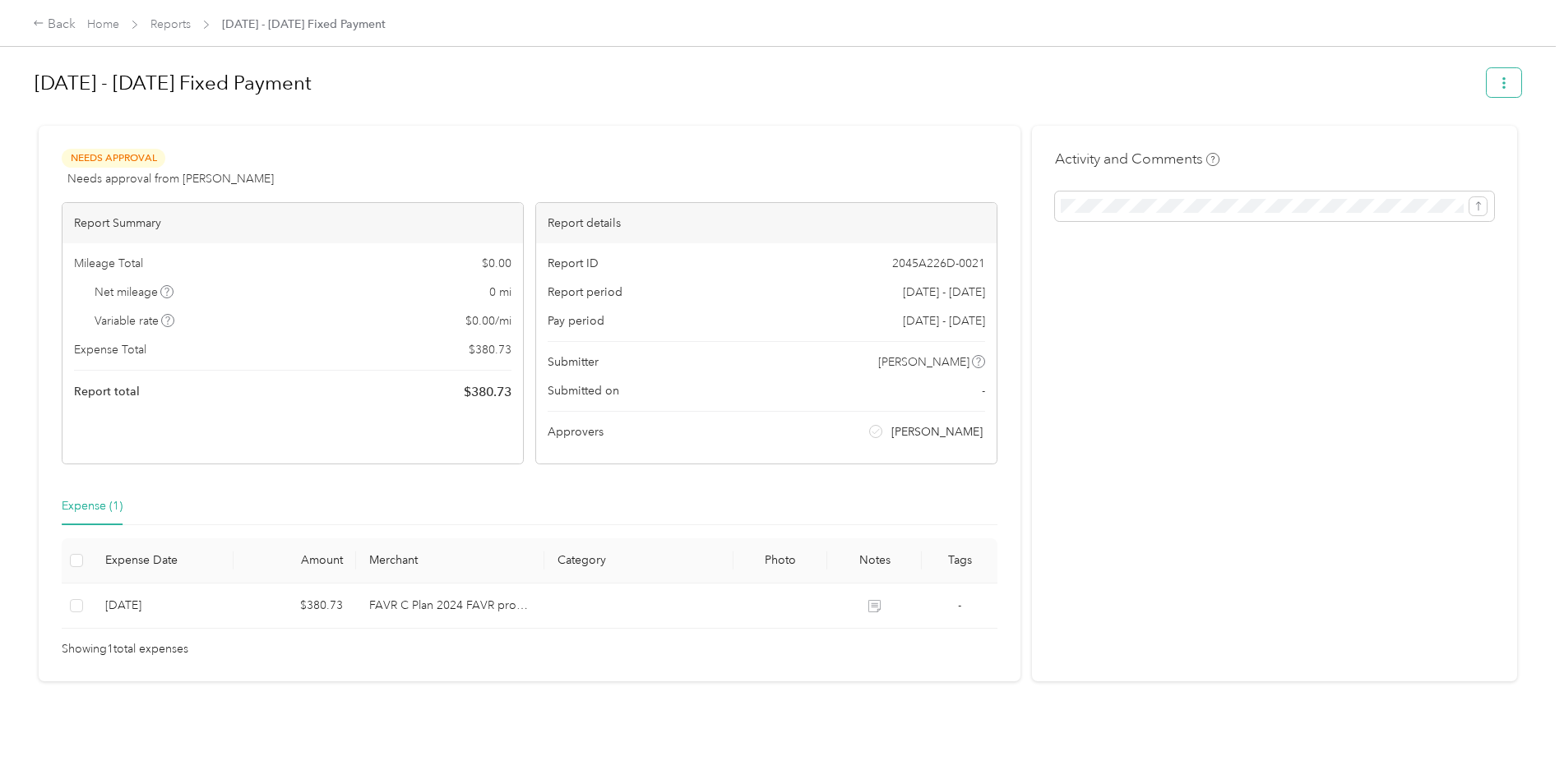
click at [1498, 81] on icon "button" at bounding box center [1503, 83] width 11 height 11
click at [1283, 68] on h1 "[DATE] - [DATE] Fixed Payment" at bounding box center [754, 83] width 1440 height 39
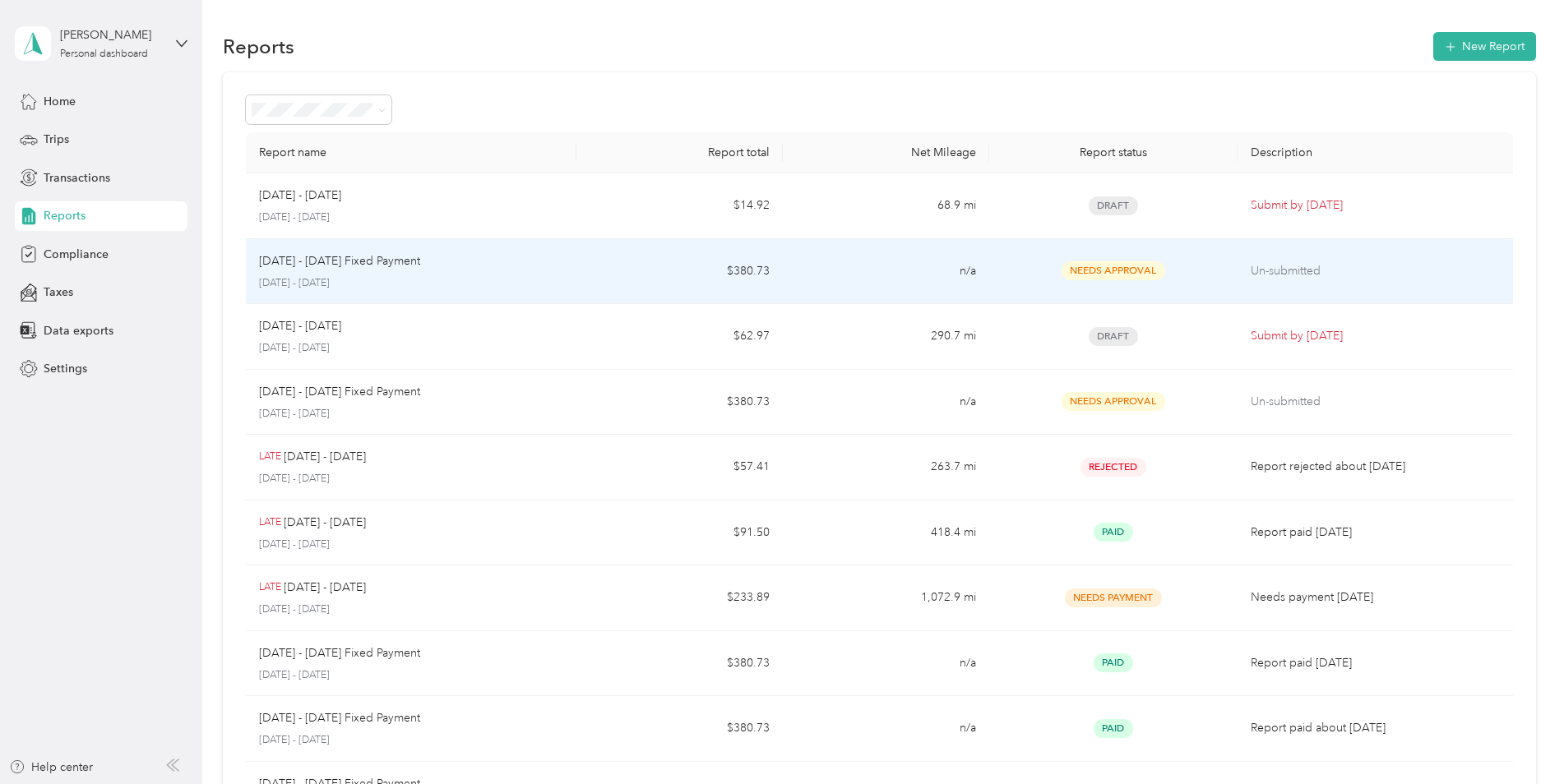
click at [1104, 272] on span "Needs Approval" at bounding box center [1113, 270] width 104 height 19
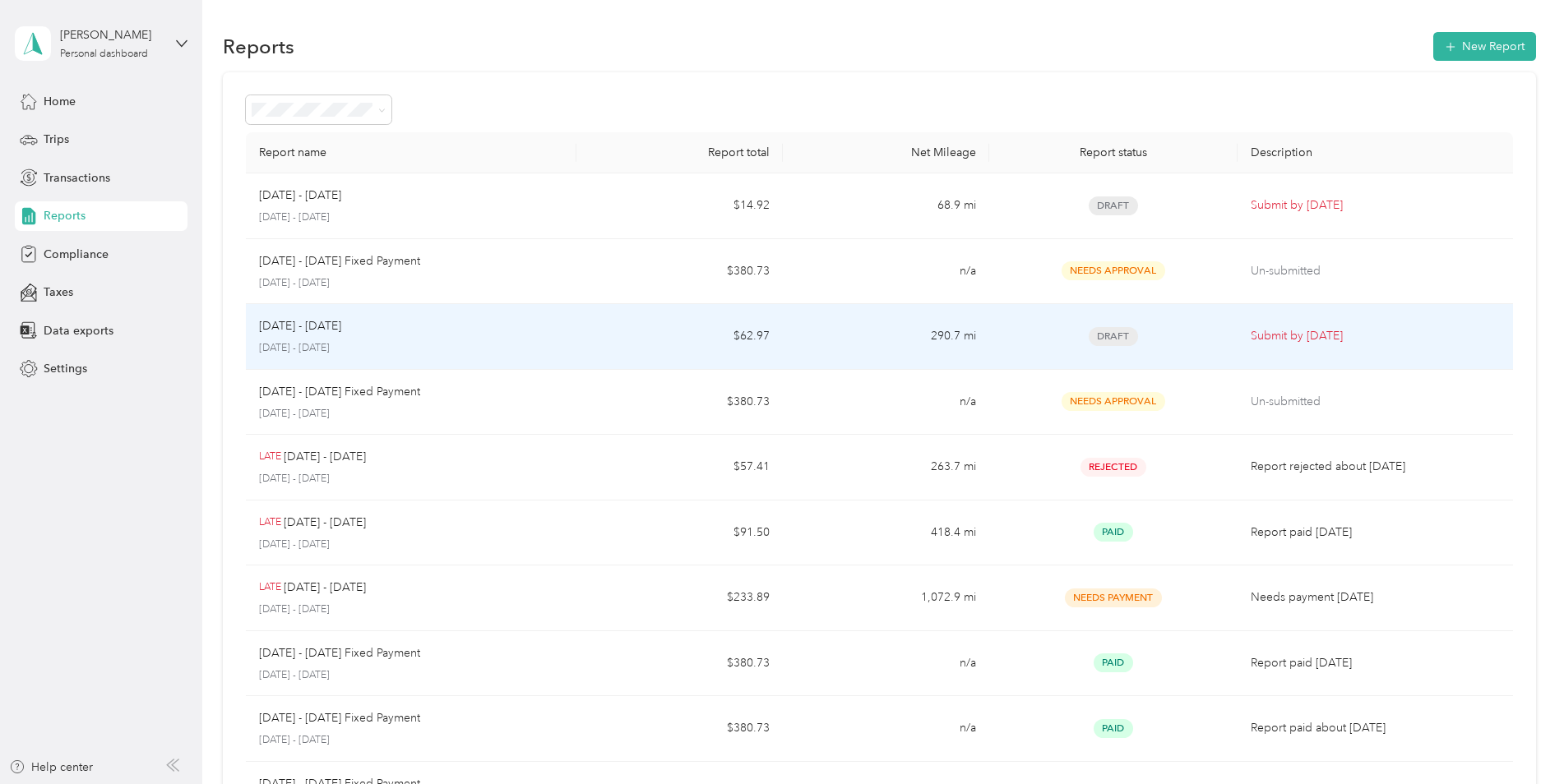
click at [1114, 336] on span "Draft" at bounding box center [1113, 337] width 50 height 19
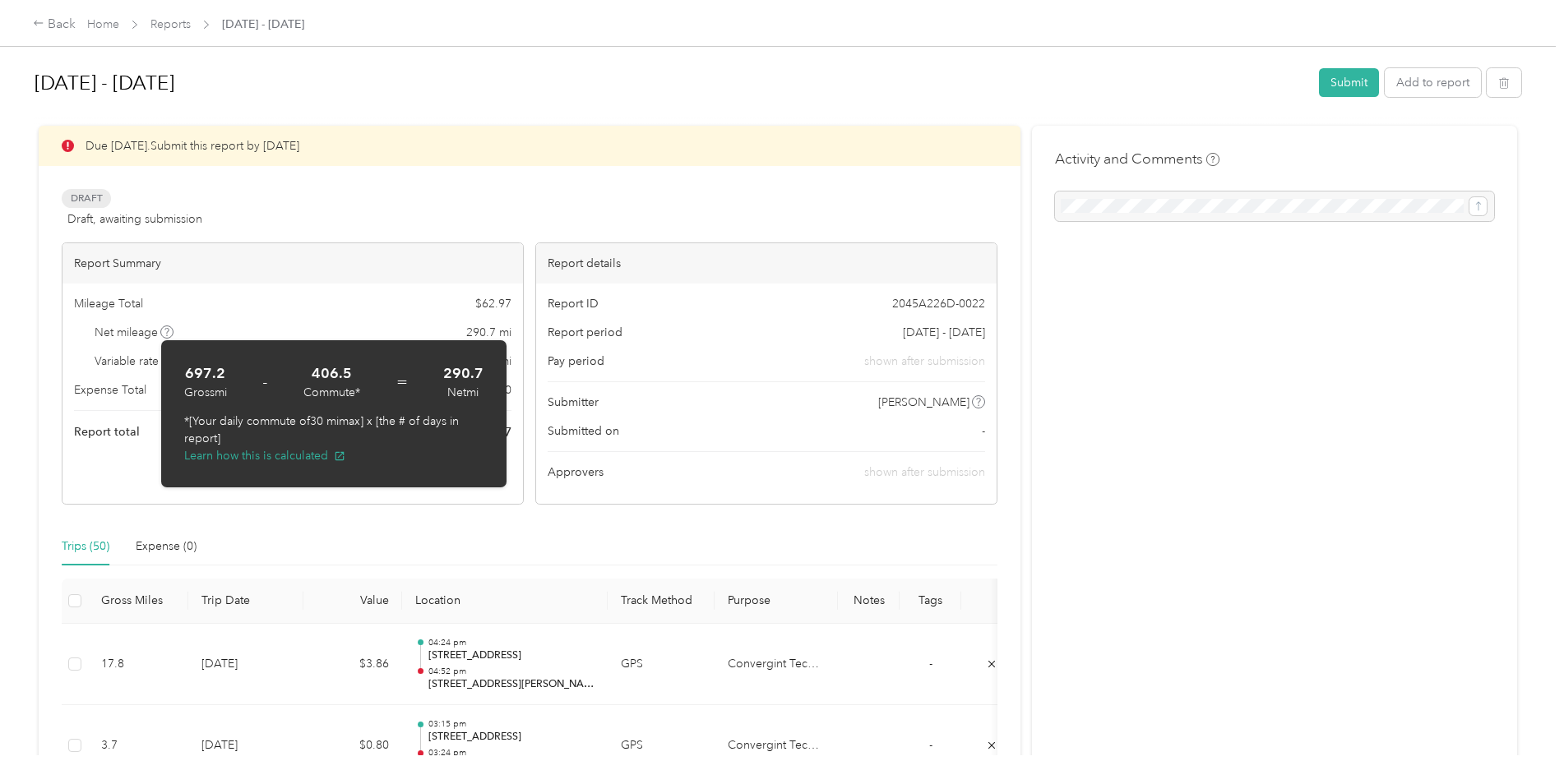
click at [358, 287] on div "Mileage Total $ 62.97 Net mileage 290.7 mi Variable rate $ 0.2166 / mi Expense …" at bounding box center [293, 369] width 460 height 170
click at [358, 281] on div "Report Summary" at bounding box center [293, 263] width 460 height 40
click at [1337, 80] on button "Submit" at bounding box center [1349, 82] width 60 height 29
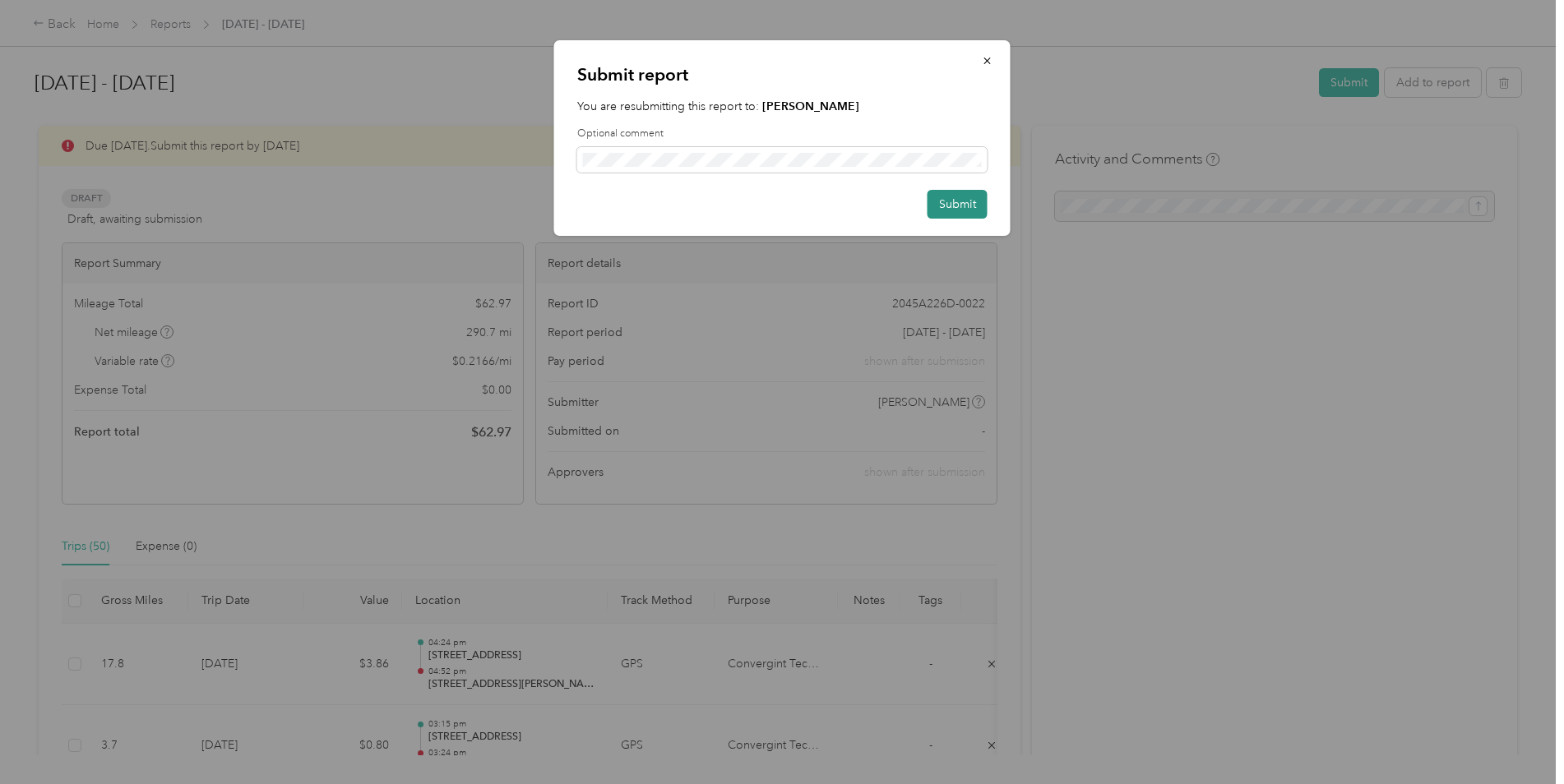
click at [958, 204] on button "Submit" at bounding box center [957, 204] width 60 height 29
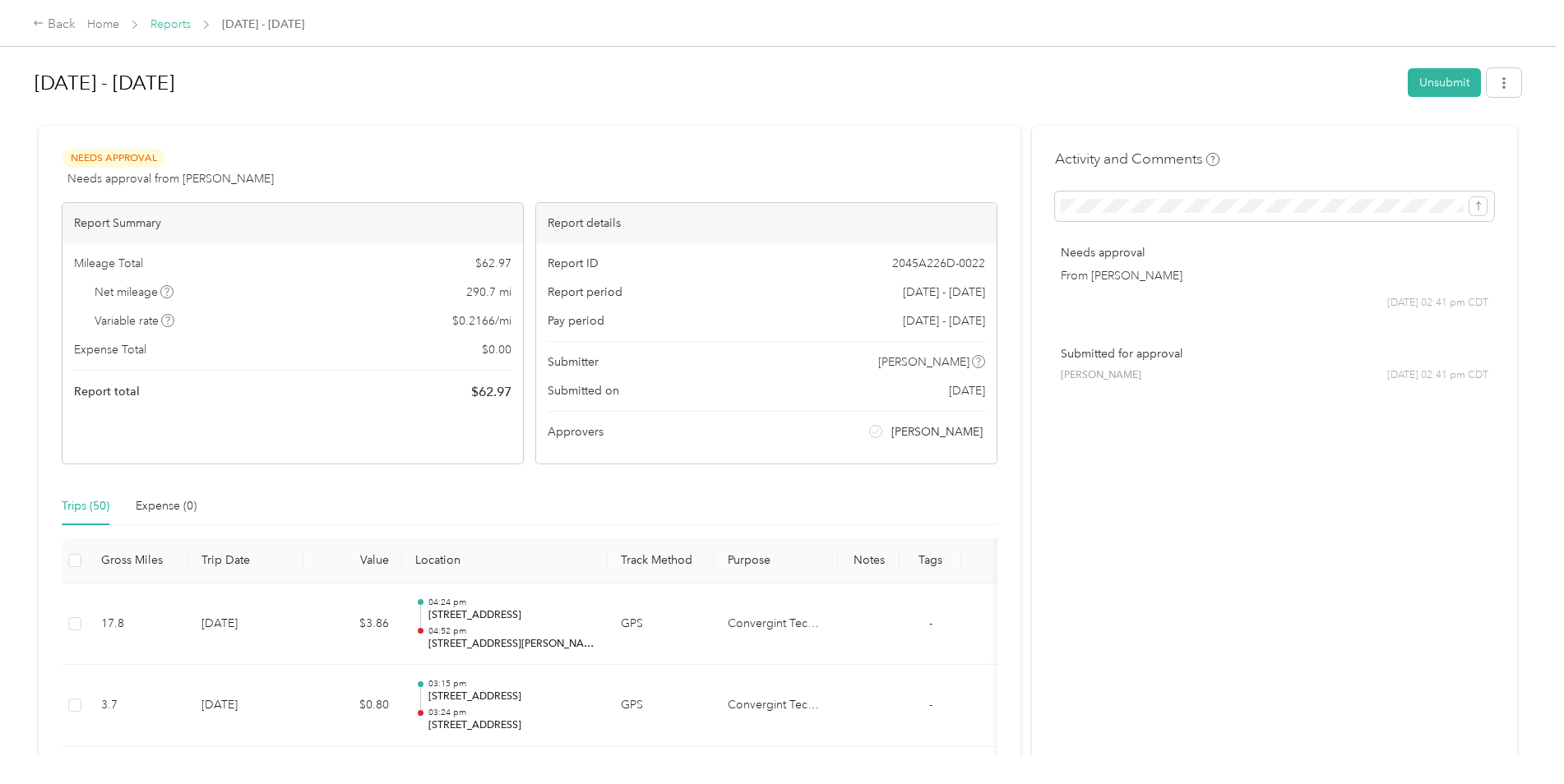
click at [178, 25] on link "Reports" at bounding box center [170, 23] width 40 height 14
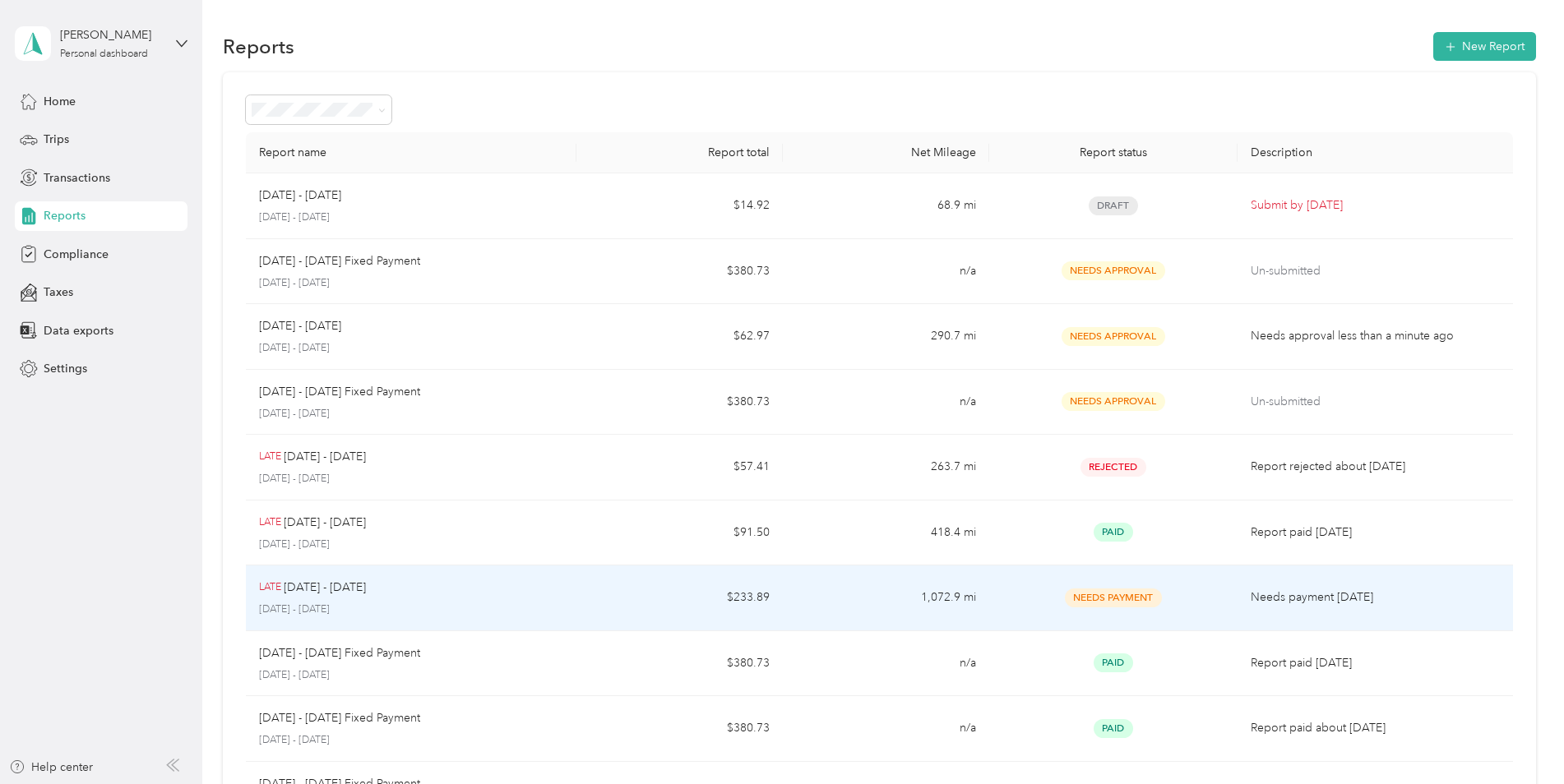
click at [1104, 597] on span "Needs Payment" at bounding box center [1113, 598] width 97 height 19
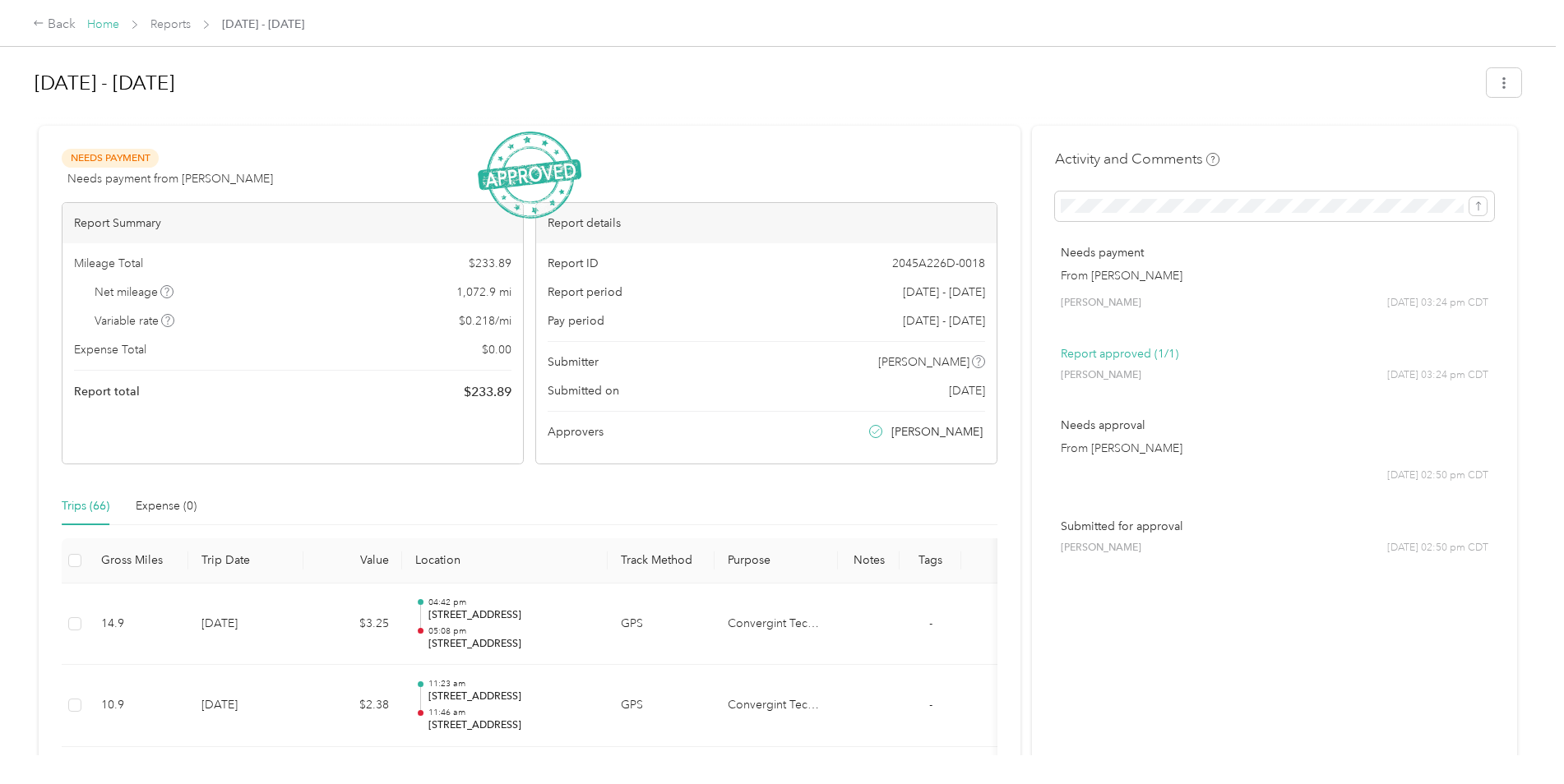
click at [95, 24] on link "Home" at bounding box center [103, 23] width 32 height 14
